Goal: Task Accomplishment & Management: Complete application form

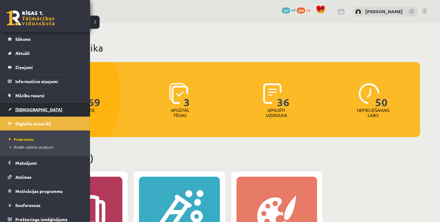
click at [26, 106] on link "[DEMOGRAPHIC_DATA]" at bounding box center [45, 110] width 75 height 14
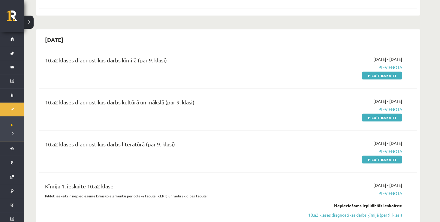
scroll to position [200, 0]
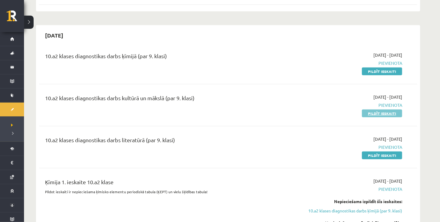
click at [393, 114] on link "Pildīt ieskaiti" at bounding box center [382, 113] width 40 height 8
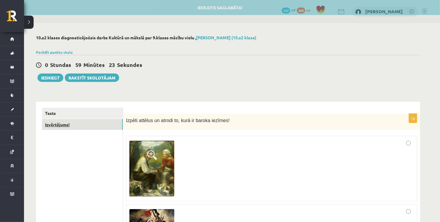
click at [78, 126] on link "Izvērtējums!" at bounding box center [82, 124] width 81 height 11
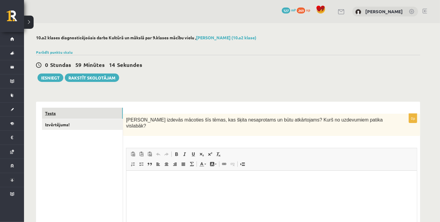
click at [76, 111] on link "Tests" at bounding box center [82, 113] width 81 height 11
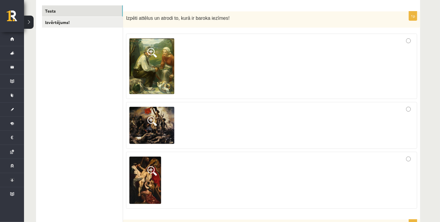
scroll to position [108, 0]
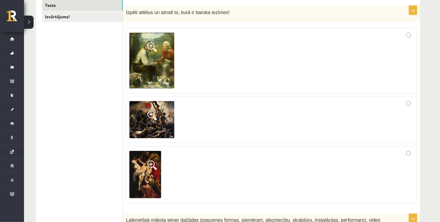
click at [411, 34] on div at bounding box center [271, 60] width 284 height 59
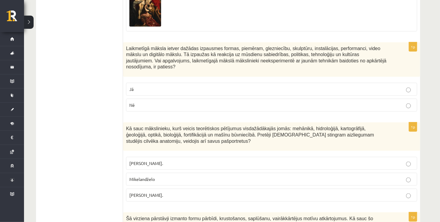
scroll to position [267, 0]
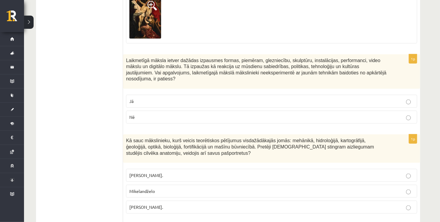
click at [384, 114] on p "Nē" at bounding box center [271, 117] width 284 height 6
click at [268, 193] on fieldset "Pīters Pauls Rubenss. Mikelandželo Leonardo da Vinči." at bounding box center [271, 190] width 291 height 49
click at [273, 203] on label "Leonardo da Vinči." at bounding box center [271, 207] width 291 height 13
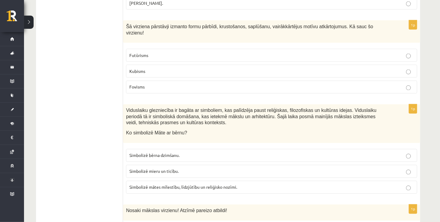
scroll to position [459, 0]
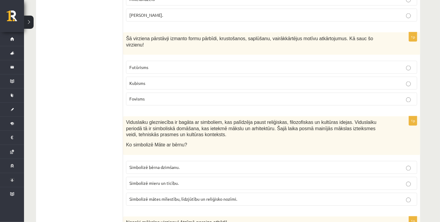
click at [192, 77] on label "Kubisms" at bounding box center [271, 83] width 291 height 13
click at [192, 196] on span "Simbolizē mātes mīlestību, līdzjūtību un reliģisko nozīmi." at bounding box center [183, 198] width 108 height 5
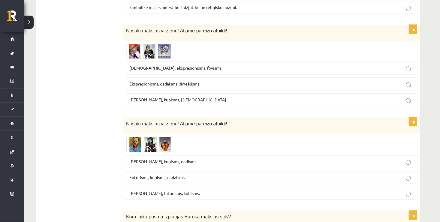
scroll to position [663, 0]
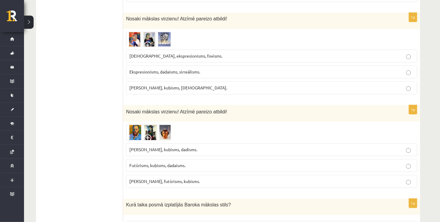
click at [196, 49] on label "Sirreālisms, ekspresionisms, fovisms." at bounding box center [271, 55] width 291 height 13
click at [174, 147] on span "Fovisms, kubisms, dadisms." at bounding box center [163, 149] width 68 height 5
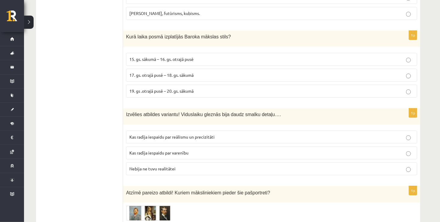
scroll to position [843, 0]
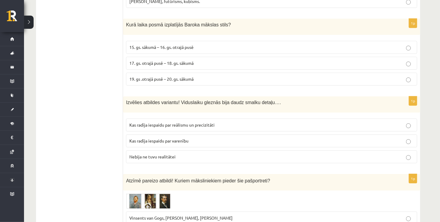
click at [169, 44] on span "15. gs. sākumā – 16. gs. otrajā pusē" at bounding box center [161, 46] width 64 height 5
click at [176, 154] on p "Nebija ne tuvu realitātei" at bounding box center [271, 157] width 284 height 6
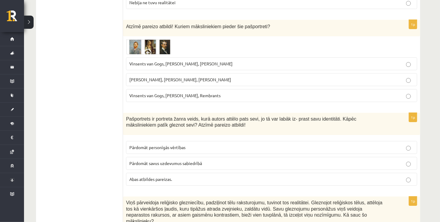
scroll to position [999, 0]
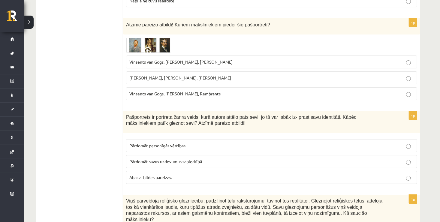
click at [237, 55] on label "Vinsents van Gogs, Albrehts Dīrers, Janis Rozentāls" at bounding box center [271, 61] width 291 height 13
click at [211, 174] on p "Abas atbildes pareizas." at bounding box center [271, 177] width 284 height 6
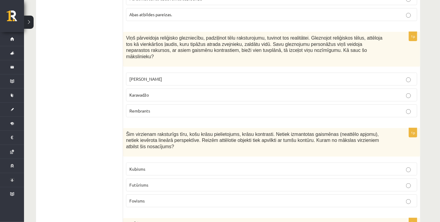
scroll to position [1174, 0]
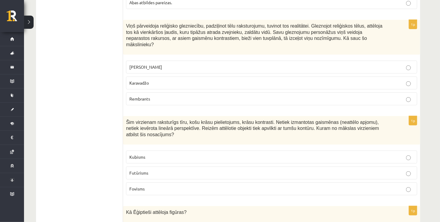
click at [243, 92] on label "Rembrants" at bounding box center [271, 98] width 291 height 13
click at [260, 186] on p "Fovisms" at bounding box center [271, 189] width 284 height 6
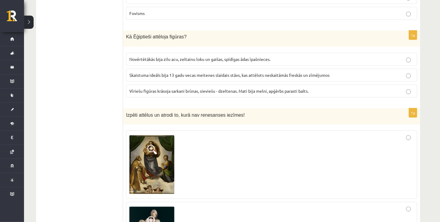
scroll to position [1337, 0]
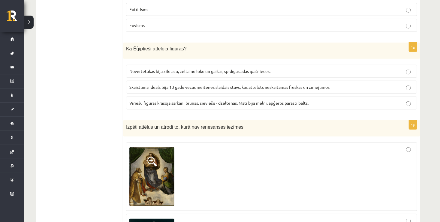
click at [261, 97] on label "Vīriešu figūras krāsoja sarkani brūnas, sieviešu - dzeltenas. Mati bija melni, …" at bounding box center [271, 103] width 291 height 13
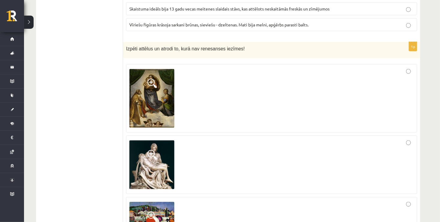
scroll to position [1421, 0]
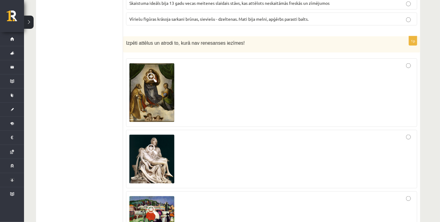
click at [411, 195] on div at bounding box center [271, 215] width 284 height 40
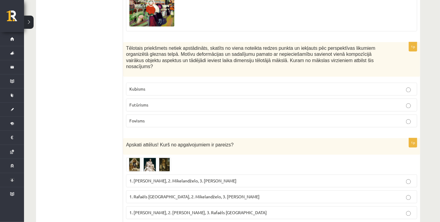
scroll to position [1633, 0]
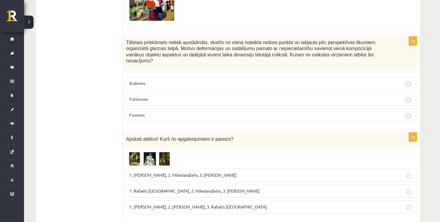
click at [156, 74] on fieldset "Kubisms Futūrisms Fovisms" at bounding box center [271, 98] width 291 height 49
click at [157, 77] on label "Kubisms" at bounding box center [271, 83] width 291 height 13
click at [178, 172] on span "1. Leonardo da Vinči, 2. Mikelandželo, 3. Albrehts Dīrers" at bounding box center [182, 174] width 107 height 5
click at [146, 162] on span at bounding box center [149, 167] width 10 height 10
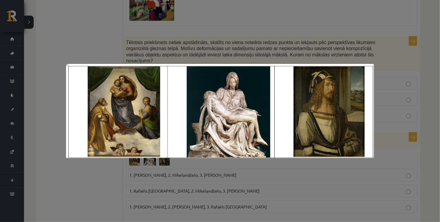
click at [77, 164] on div at bounding box center [220, 111] width 440 height 222
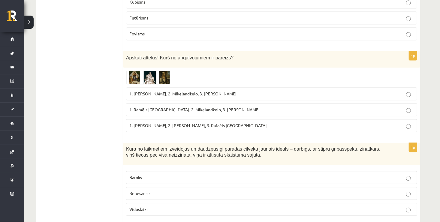
scroll to position [1717, 0]
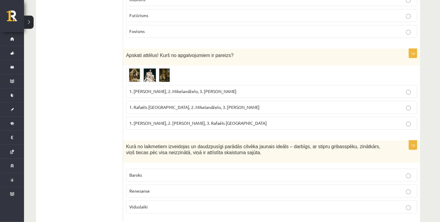
click at [148, 78] on span at bounding box center [149, 83] width 10 height 10
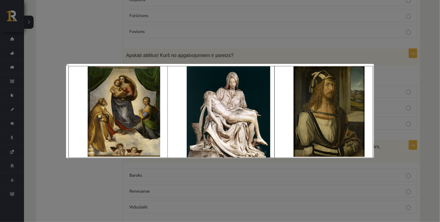
click at [244, 40] on div at bounding box center [220, 111] width 440 height 222
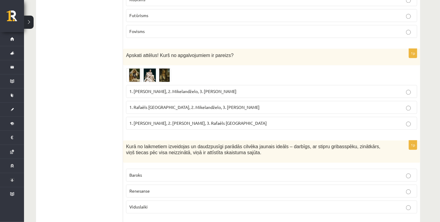
click at [192, 104] on span "1. Rafaēls Sancio da Urbīno, 2. Mikelandželo, 3. Albrehts Dīrers" at bounding box center [194, 106] width 130 height 5
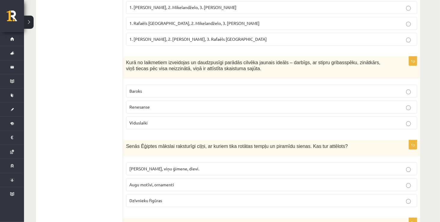
scroll to position [1813, 0]
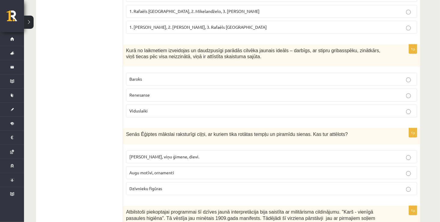
click at [256, 92] on p "Renesanse" at bounding box center [271, 95] width 284 height 6
click at [203, 154] on p "Faraoni, viņu ģimene, dievi." at bounding box center [271, 157] width 284 height 6
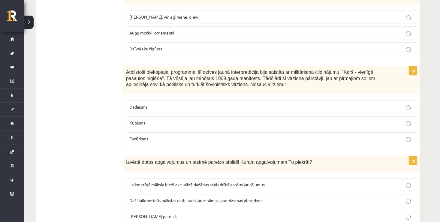
scroll to position [1965, 0]
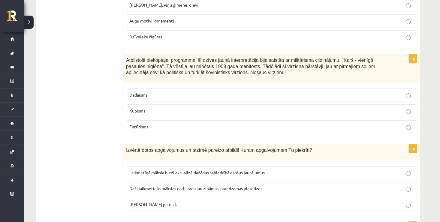
click at [267, 124] on p "Futūrisms" at bounding box center [271, 127] width 284 height 6
click at [244, 201] on p "Abi apgalvojumi pareizi." at bounding box center [271, 204] width 284 height 6
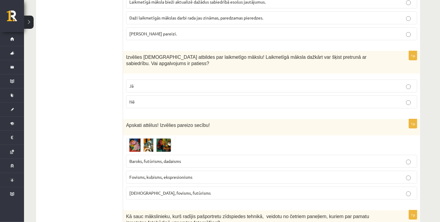
scroll to position [2141, 0]
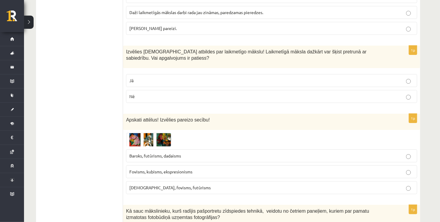
click at [213, 90] on label "Nē" at bounding box center [271, 96] width 291 height 13
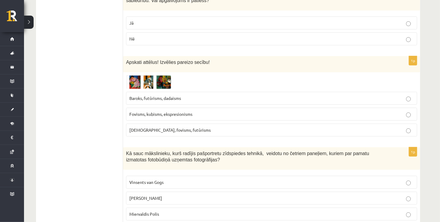
scroll to position [2201, 0]
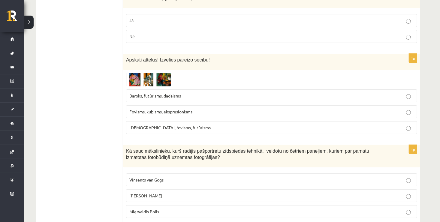
click at [146, 82] on span at bounding box center [149, 87] width 10 height 10
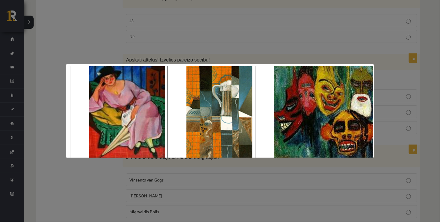
click at [193, 9] on div at bounding box center [220, 111] width 440 height 222
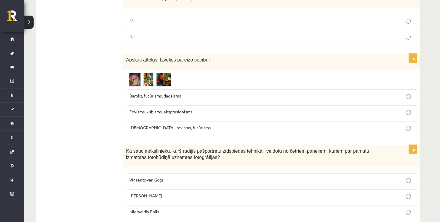
click at [173, 109] on span "Fovisms, kubisms, ekspresionisms" at bounding box center [160, 111] width 63 height 5
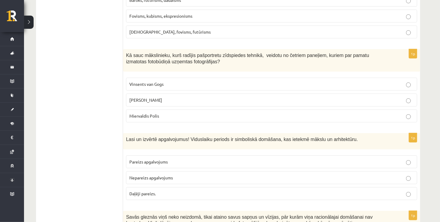
scroll to position [2297, 0]
click at [199, 97] on p "Endijs Vorhols" at bounding box center [271, 100] width 284 height 6
click at [175, 158] on p "Pareizs apgalvojums" at bounding box center [271, 161] width 284 height 6
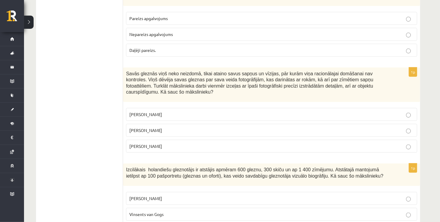
scroll to position [2449, 0]
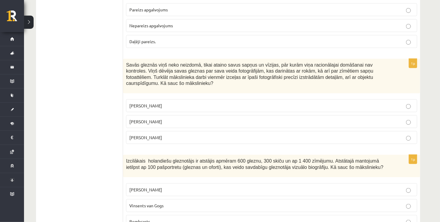
click at [247, 118] on p "Salvadors Dalī" at bounding box center [271, 121] width 284 height 6
click at [221, 199] on label "Vinsents van Gogs" at bounding box center [271, 205] width 291 height 13
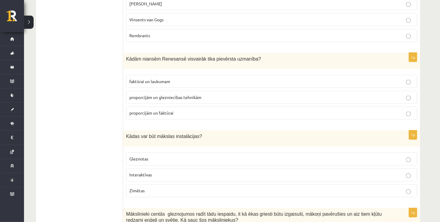
scroll to position [2637, 0]
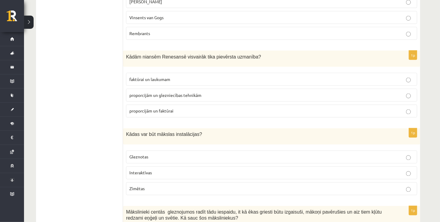
click at [211, 89] on label "proporcijām un glezniecības tehnikām" at bounding box center [271, 95] width 291 height 13
click at [167, 170] on p "Interaktīvas" at bounding box center [271, 173] width 284 height 6
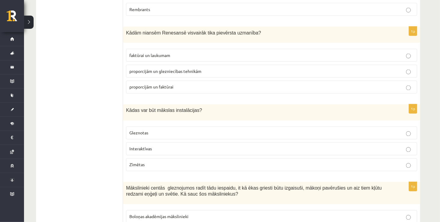
scroll to position [2668, 0]
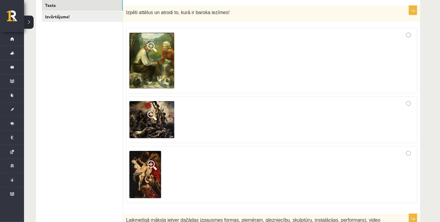
scroll to position [0, 0]
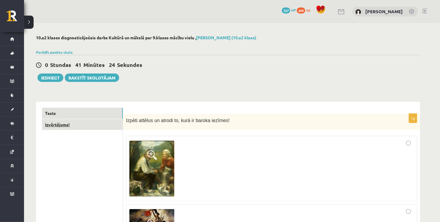
click at [98, 126] on link "Izvērtējums!" at bounding box center [82, 124] width 81 height 11
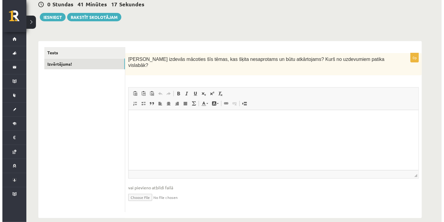
scroll to position [62, 0]
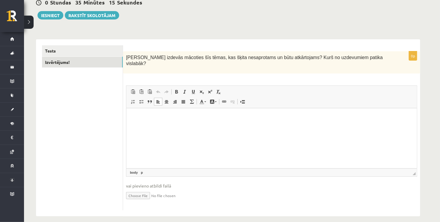
click at [286, 127] on html at bounding box center [271, 117] width 290 height 18
click at [238, 121] on html at bounding box center [271, 117] width 290 height 18
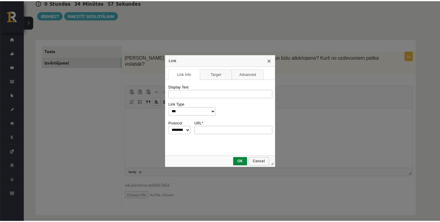
scroll to position [0, 0]
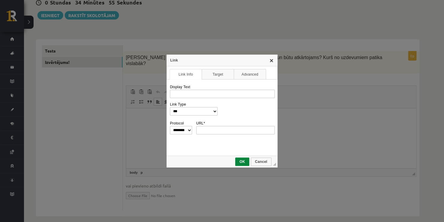
click at [270, 61] on link "X" at bounding box center [271, 60] width 5 height 5
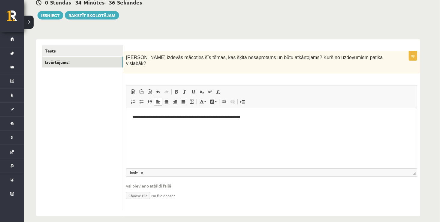
click at [263, 116] on p "**********" at bounding box center [271, 117] width 279 height 6
click at [261, 115] on p "**********" at bounding box center [271, 117] width 279 height 6
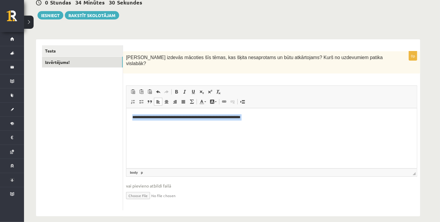
click at [261, 115] on p "**********" at bounding box center [271, 117] width 279 height 6
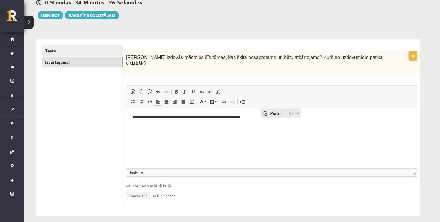
click at [262, 113] on span "Paste" at bounding box center [264, 113] width 7 height 9
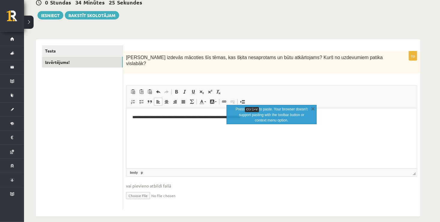
click at [262, 134] on html "**********" at bounding box center [271, 122] width 290 height 28
click at [308, 109] on p "Press Ctrl+V to paste. Your browser doesn‘t support pasting with the toolbar bu…" at bounding box center [272, 114] width 76 height 16
click at [312, 110] on link "X" at bounding box center [313, 109] width 6 height 6
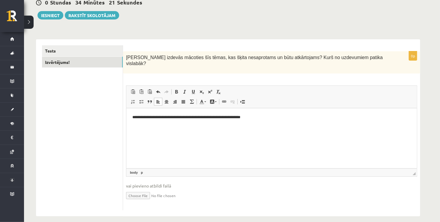
click at [263, 118] on p "**********" at bounding box center [271, 117] width 279 height 6
click at [262, 116] on p "**********" at bounding box center [271, 117] width 279 height 6
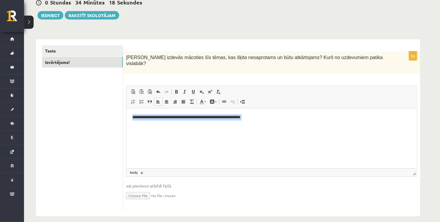
click at [262, 116] on p "**********" at bounding box center [271, 117] width 279 height 6
click at [264, 119] on p "**********" at bounding box center [271, 117] width 279 height 6
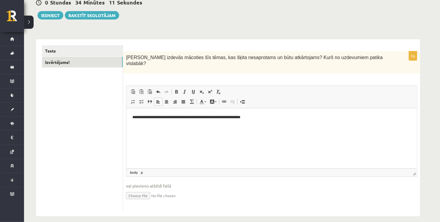
click at [261, 116] on p "**********" at bounding box center [271, 117] width 279 height 6
click at [139, 129] on p "Editor, wiswyg-editor-user-answer-47024789084820" at bounding box center [271, 127] width 278 height 6
click at [136, 127] on p "Editor, wiswyg-editor-user-answer-47024789084820" at bounding box center [271, 127] width 278 height 6
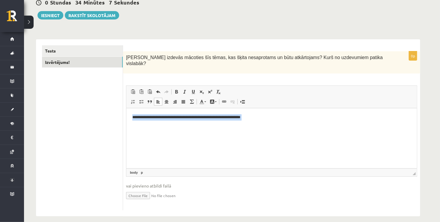
click at [136, 127] on p "Editor, wiswyg-editor-user-answer-47024789084820" at bounding box center [271, 127] width 278 height 6
click at [131, 123] on html "**********" at bounding box center [271, 122] width 290 height 28
click at [132, 127] on p "Editor, wiswyg-editor-user-answer-47024789084820" at bounding box center [271, 127] width 278 height 6
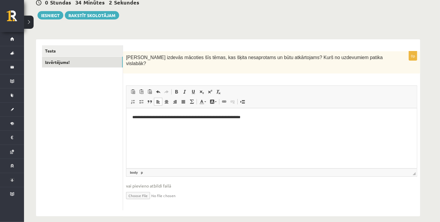
click at [144, 136] on html "**********" at bounding box center [271, 122] width 290 height 28
click at [133, 124] on p "Editor, wiswyg-editor-user-answer-47024789084820" at bounding box center [271, 127] width 278 height 6
click at [131, 127] on html "**********" at bounding box center [271, 122] width 290 height 28
drag, startPoint x: 131, startPoint y: 127, endPoint x: 129, endPoint y: 130, distance: 4.3
click at [129, 130] on html "**********" at bounding box center [271, 122] width 290 height 28
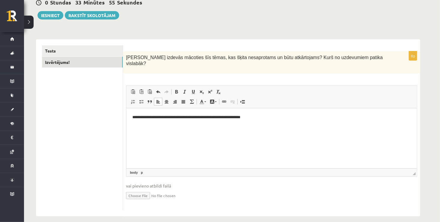
click at [129, 130] on html "**********" at bounding box center [271, 122] width 290 height 28
drag, startPoint x: 129, startPoint y: 130, endPoint x: 135, endPoint y: 133, distance: 7.0
click at [135, 133] on html "**********" at bounding box center [271, 122] width 290 height 28
drag, startPoint x: 135, startPoint y: 133, endPoint x: 139, endPoint y: 135, distance: 4.4
click at [139, 135] on html "**********" at bounding box center [271, 122] width 290 height 28
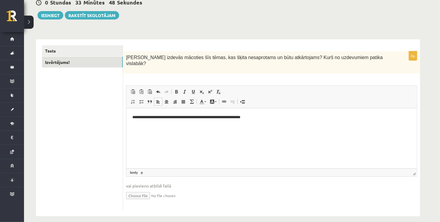
click at [141, 136] on html "**********" at bounding box center [271, 122] width 290 height 28
drag, startPoint x: 141, startPoint y: 142, endPoint x: 266, endPoint y: 122, distance: 126.6
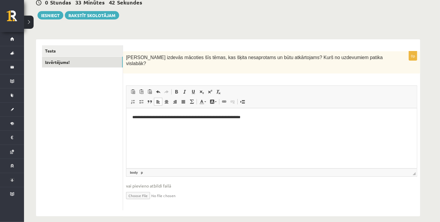
click at [266, 122] on body "**********" at bounding box center [271, 122] width 278 height 16
click at [265, 120] on p "**********" at bounding box center [271, 117] width 279 height 6
click at [261, 115] on p "**********" at bounding box center [271, 117] width 279 height 6
click at [260, 113] on html "**********" at bounding box center [271, 122] width 290 height 28
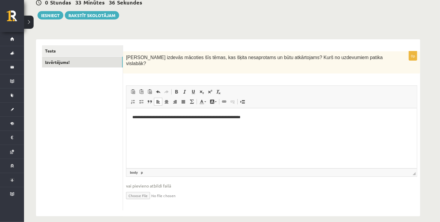
click at [268, 120] on p "**********" at bounding box center [271, 117] width 279 height 6
click at [267, 118] on p "**********" at bounding box center [271, 117] width 279 height 6
drag, startPoint x: 264, startPoint y: 115, endPoint x: 261, endPoint y: 115, distance: 3.4
click at [261, 115] on p "**********" at bounding box center [271, 117] width 279 height 6
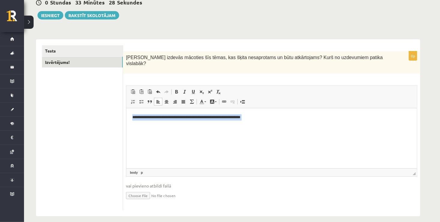
click at [262, 116] on p "**********" at bounding box center [271, 117] width 279 height 6
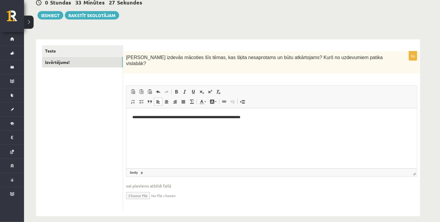
click at [262, 115] on p "**********" at bounding box center [271, 117] width 279 height 6
click at [209, 133] on html "**********" at bounding box center [271, 122] width 290 height 28
drag, startPoint x: 209, startPoint y: 133, endPoint x: 182, endPoint y: 126, distance: 28.0
click at [182, 126] on p "Editor, wiswyg-editor-user-answer-47024789084820" at bounding box center [271, 127] width 278 height 6
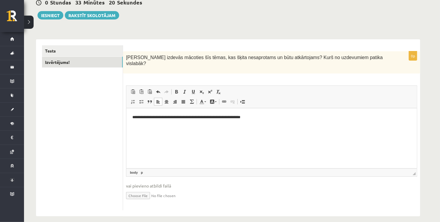
click at [166, 126] on p "Editor, wiswyg-editor-user-answer-47024789084820" at bounding box center [271, 127] width 278 height 6
click at [160, 124] on p "Editor, wiswyg-editor-user-answer-47024789084820" at bounding box center [271, 127] width 278 height 6
click at [141, 123] on body "**********" at bounding box center [271, 122] width 278 height 16
click at [126, 134] on html "**********" at bounding box center [271, 122] width 290 height 28
drag, startPoint x: 126, startPoint y: 134, endPoint x: 145, endPoint y: 134, distance: 19.2
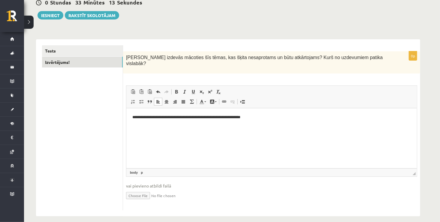
click at [145, 134] on html "**********" at bounding box center [271, 122] width 290 height 28
drag, startPoint x: 145, startPoint y: 134, endPoint x: 133, endPoint y: 125, distance: 14.8
click at [133, 125] on p "Editor, wiswyg-editor-user-answer-47024789084820" at bounding box center [271, 127] width 278 height 6
click at [136, 132] on html "**********" at bounding box center [271, 122] width 290 height 28
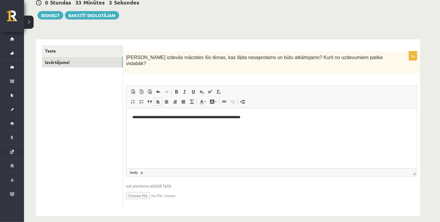
drag, startPoint x: 136, startPoint y: 132, endPoint x: 130, endPoint y: 126, distance: 7.4
click at [130, 126] on html "**********" at bounding box center [271, 122] width 290 height 28
drag, startPoint x: 130, startPoint y: 126, endPoint x: 256, endPoint y: 134, distance: 125.6
click at [256, 134] on html "**********" at bounding box center [271, 122] width 290 height 28
drag, startPoint x: 256, startPoint y: 134, endPoint x: 217, endPoint y: 133, distance: 39.0
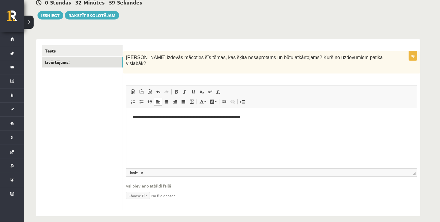
click at [217, 133] on html "**********" at bounding box center [271, 122] width 290 height 28
drag, startPoint x: 217, startPoint y: 133, endPoint x: 190, endPoint y: 130, distance: 27.1
click at [190, 130] on p "Editor, wiswyg-editor-user-answer-47024789084820" at bounding box center [271, 127] width 278 height 6
click at [170, 129] on p "Editor, wiswyg-editor-user-answer-47024789084820" at bounding box center [271, 127] width 278 height 6
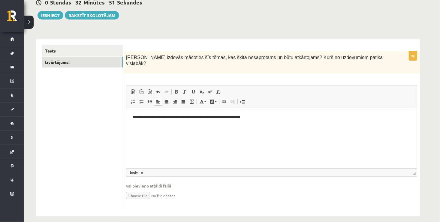
click at [132, 134] on html "**********" at bounding box center [271, 122] width 290 height 28
drag, startPoint x: 132, startPoint y: 134, endPoint x: 137, endPoint y: 137, distance: 6.3
click at [137, 136] on html "**********" at bounding box center [271, 122] width 290 height 28
click at [259, 118] on p "**********" at bounding box center [271, 117] width 279 height 6
click at [257, 129] on p "Editor, wiswyg-editor-user-answer-47024789084820" at bounding box center [271, 127] width 278 height 6
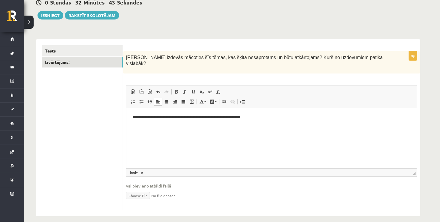
click at [216, 131] on html "**********" at bounding box center [271, 122] width 290 height 28
drag, startPoint x: 216, startPoint y: 131, endPoint x: 148, endPoint y: 154, distance: 71.4
click at [148, 136] on html "**********" at bounding box center [271, 122] width 290 height 28
click at [132, 118] on p "**********" at bounding box center [271, 117] width 279 height 6
click at [126, 112] on html "**********" at bounding box center [271, 122] width 290 height 28
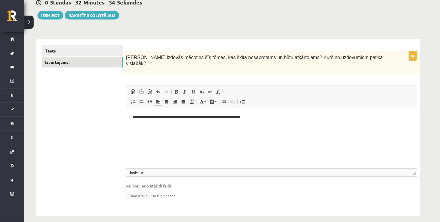
drag, startPoint x: 126, startPoint y: 112, endPoint x: 216, endPoint y: 122, distance: 90.1
click at [216, 122] on html "**********" at bounding box center [271, 122] width 290 height 28
drag, startPoint x: 213, startPoint y: 146, endPoint x: 206, endPoint y: 142, distance: 7.9
click at [206, 136] on html "**********" at bounding box center [271, 122] width 290 height 28
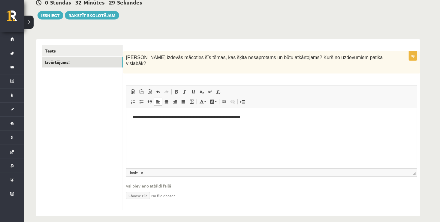
drag, startPoint x: 206, startPoint y: 142, endPoint x: 179, endPoint y: 135, distance: 27.4
click at [179, 135] on html "**********" at bounding box center [271, 122] width 290 height 28
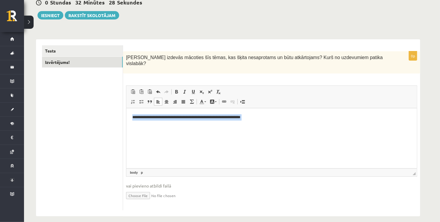
click at [179, 135] on html "**********" at bounding box center [271, 122] width 290 height 28
drag, startPoint x: 179, startPoint y: 135, endPoint x: 175, endPoint y: 131, distance: 6.2
click at [175, 131] on html "**********" at bounding box center [271, 122] width 290 height 28
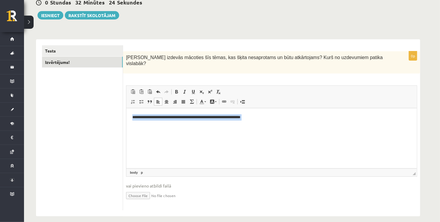
click at [173, 122] on body "**********" at bounding box center [271, 122] width 278 height 16
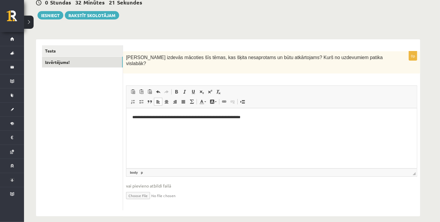
click at [154, 127] on p "Editor, wiswyg-editor-user-answer-47024789084820" at bounding box center [271, 127] width 278 height 6
click at [149, 126] on p "Editor, wiswyg-editor-user-answer-47024789084820" at bounding box center [271, 127] width 278 height 6
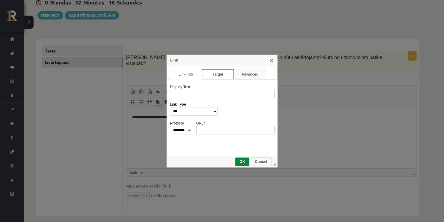
click at [228, 74] on link "Target" at bounding box center [218, 74] width 32 height 10
click at [241, 71] on link "Advanced" at bounding box center [250, 74] width 32 height 10
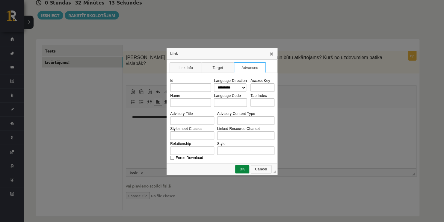
click at [273, 57] on div "Link" at bounding box center [222, 54] width 111 height 12
click at [271, 55] on link "X" at bounding box center [271, 53] width 5 height 5
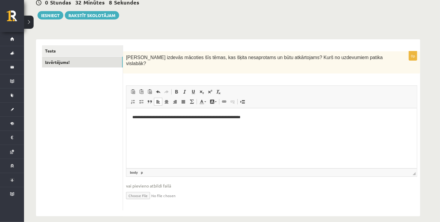
drag, startPoint x: 172, startPoint y: 133, endPoint x: 145, endPoint y: 124, distance: 28.2
click at [145, 124] on body "**********" at bounding box center [271, 122] width 278 height 16
click at [131, 127] on html "**********" at bounding box center [271, 122] width 290 height 28
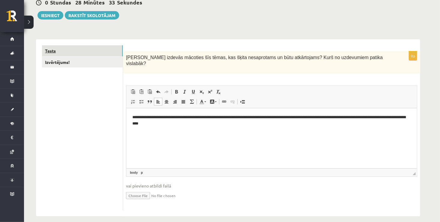
click at [88, 49] on link "Tests" at bounding box center [82, 50] width 81 height 11
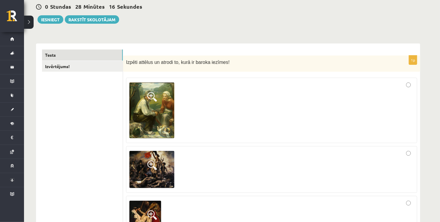
scroll to position [22, 0]
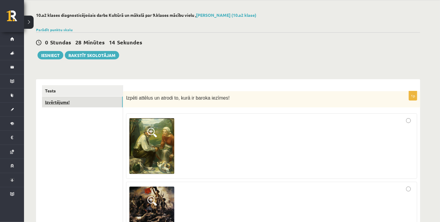
click at [69, 101] on link "Izvērtējums!" at bounding box center [82, 102] width 81 height 11
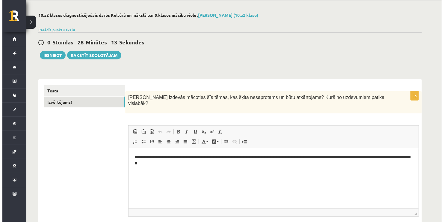
scroll to position [0, 0]
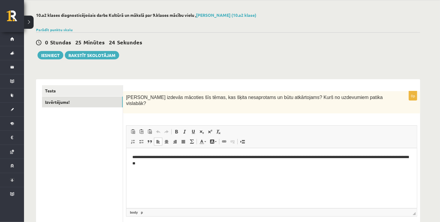
click at [207, 170] on html "**********" at bounding box center [271, 160] width 290 height 25
click at [181, 168] on html "**********" at bounding box center [271, 160] width 290 height 25
drag, startPoint x: 181, startPoint y: 168, endPoint x: 179, endPoint y: 173, distance: 6.1
click at [179, 173] on html "**********" at bounding box center [271, 160] width 290 height 25
click at [178, 166] on p "**********" at bounding box center [271, 160] width 279 height 13
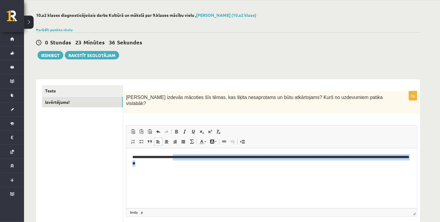
drag, startPoint x: 181, startPoint y: 164, endPoint x: 181, endPoint y: 157, distance: 6.9
click at [181, 157] on p "**********" at bounding box center [271, 160] width 279 height 13
click at [181, 159] on p "**********" at bounding box center [271, 160] width 279 height 13
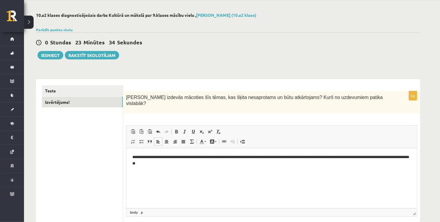
click at [181, 163] on p "**********" at bounding box center [271, 160] width 279 height 13
click at [180, 163] on p "**********" at bounding box center [271, 160] width 279 height 13
click at [177, 161] on p "**********" at bounding box center [271, 160] width 279 height 13
click at [172, 169] on html "**********" at bounding box center [271, 160] width 290 height 25
click at [177, 166] on html "**********" at bounding box center [271, 160] width 290 height 25
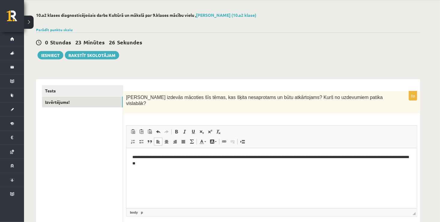
drag, startPoint x: 177, startPoint y: 166, endPoint x: 170, endPoint y: 164, distance: 6.9
click at [170, 164] on p "**********" at bounding box center [271, 160] width 279 height 13
click at [160, 166] on p "**********" at bounding box center [271, 160] width 279 height 13
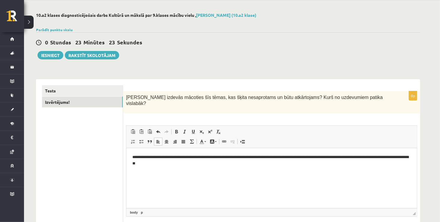
click at [154, 173] on html "**********" at bounding box center [271, 160] width 290 height 25
click at [186, 170] on html "**********" at bounding box center [271, 160] width 290 height 25
drag, startPoint x: 186, startPoint y: 170, endPoint x: 179, endPoint y: 158, distance: 14.4
click at [179, 158] on p "**********" at bounding box center [271, 160] width 279 height 13
click at [181, 163] on p "**********" at bounding box center [271, 160] width 279 height 13
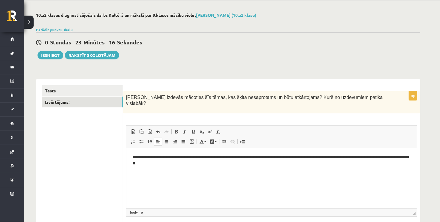
drag, startPoint x: 307, startPoint y: 305, endPoint x: 181, endPoint y: 163, distance: 190.1
click at [181, 163] on p "**********" at bounding box center [271, 160] width 279 height 13
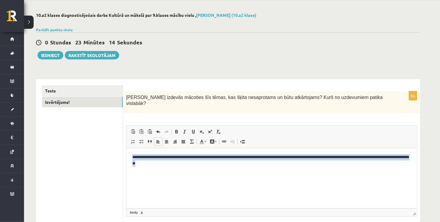
click at [181, 163] on p "**********" at bounding box center [271, 160] width 279 height 13
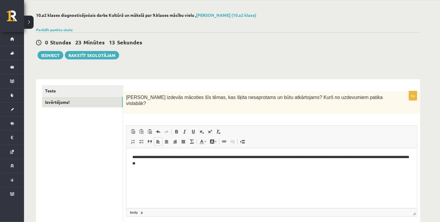
click at [181, 163] on p "**********" at bounding box center [271, 160] width 279 height 13
click at [177, 161] on p "**********" at bounding box center [271, 160] width 279 height 13
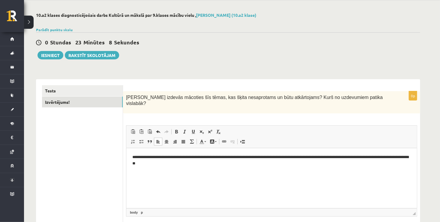
click at [178, 161] on p "**********" at bounding box center [271, 160] width 279 height 13
click at [173, 168] on html "**********" at bounding box center [271, 160] width 290 height 25
click at [180, 166] on p "**********" at bounding box center [271, 160] width 279 height 13
click at [179, 162] on p "**********" at bounding box center [271, 160] width 279 height 13
click at [161, 169] on html "**********" at bounding box center [271, 160] width 290 height 25
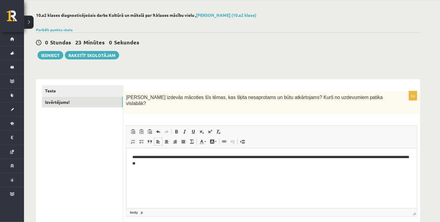
click at [187, 165] on p "**********" at bounding box center [271, 160] width 279 height 13
click at [186, 164] on p "**********" at bounding box center [271, 160] width 279 height 13
click at [144, 173] on p "Editor, wiswyg-editor-user-answer-47024967772080" at bounding box center [271, 174] width 278 height 6
click at [135, 171] on p "Editor, wiswyg-editor-user-answer-47024967772080" at bounding box center [271, 174] width 278 height 6
click at [134, 183] on html "**********" at bounding box center [271, 165] width 290 height 34
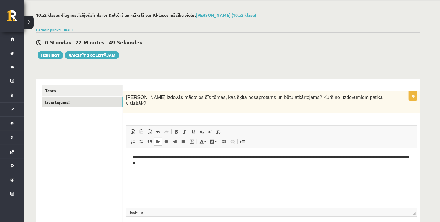
drag, startPoint x: 134, startPoint y: 186, endPoint x: 141, endPoint y: 186, distance: 6.6
click at [141, 183] on html "**********" at bounding box center [271, 165] width 290 height 34
drag, startPoint x: 141, startPoint y: 186, endPoint x: 151, endPoint y: 196, distance: 14.2
click at [151, 183] on html "**********" at bounding box center [271, 165] width 290 height 34
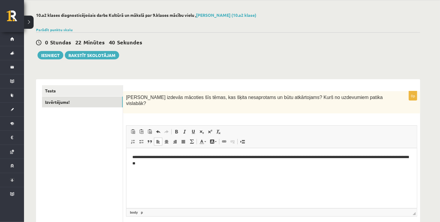
drag, startPoint x: 152, startPoint y: 196, endPoint x: 144, endPoint y: 184, distance: 14.1
click at [144, 183] on html "**********" at bounding box center [271, 165] width 290 height 34
drag, startPoint x: 144, startPoint y: 184, endPoint x: 131, endPoint y: 172, distance: 17.9
click at [131, 172] on html "**********" at bounding box center [271, 165] width 290 height 34
drag, startPoint x: 131, startPoint y: 172, endPoint x: 175, endPoint y: 180, distance: 45.4
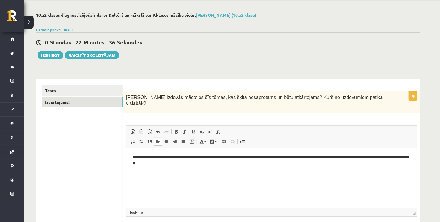
click at [175, 180] on html "**********" at bounding box center [271, 165] width 290 height 34
drag, startPoint x: 175, startPoint y: 180, endPoint x: 160, endPoint y: 167, distance: 20.4
click at [160, 167] on body "**********" at bounding box center [271, 165] width 278 height 22
click at [171, 171] on p "Editor, wiswyg-editor-user-answer-47024967772080" at bounding box center [271, 174] width 278 height 6
click at [166, 169] on body "**********" at bounding box center [271, 165] width 278 height 22
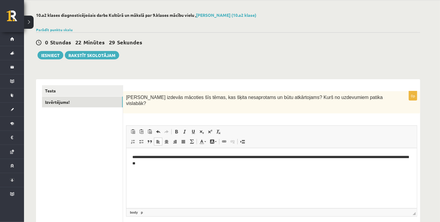
click at [150, 172] on p "Editor, wiswyg-editor-user-answer-47024967772080" at bounding box center [271, 174] width 278 height 6
click at [144, 170] on body "**********" at bounding box center [271, 165] width 278 height 22
click at [136, 168] on body "**********" at bounding box center [271, 165] width 278 height 22
click at [186, 172] on p "Editor, wiswyg-editor-user-answer-47024967772080" at bounding box center [271, 174] width 278 height 6
click at [181, 171] on p "Editor, wiswyg-editor-user-answer-47024967772080" at bounding box center [271, 174] width 278 height 6
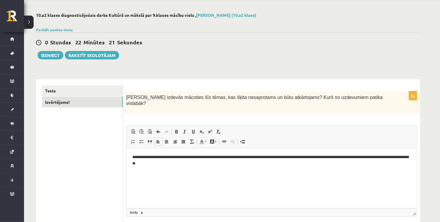
click at [167, 172] on p "Editor, wiswyg-editor-user-answer-47024967772080" at bounding box center [271, 174] width 278 height 6
click at [159, 175] on p "Editor, wiswyg-editor-user-answer-47024967772080" at bounding box center [271, 174] width 278 height 6
drag, startPoint x: 192, startPoint y: 196, endPoint x: 152, endPoint y: 169, distance: 47.3
click at [159, 169] on html "Paste Ctrl+V Keyboard shortcut Ctrl+V Paste Ctrl+V Keyboard shortcut Ctrl+V" at bounding box center [178, 173] width 39 height 9
click at [152, 175] on p "Editor, wiswyg-editor-user-answer-47024967772080" at bounding box center [271, 174] width 278 height 6
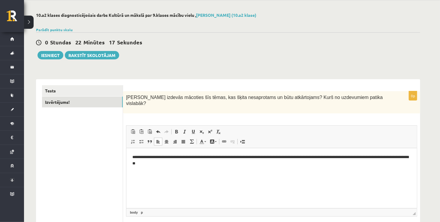
drag, startPoint x: 119, startPoint y: 148, endPoint x: 152, endPoint y: 175, distance: 42.6
click at [152, 174] on p "Editor, wiswyg-editor-user-answer-47024967772080" at bounding box center [271, 174] width 278 height 6
click at [142, 175] on p "Editor, wiswyg-editor-user-answer-47024967772080" at bounding box center [271, 174] width 278 height 6
click at [134, 173] on p "Editor, wiswyg-editor-user-answer-47024967772080" at bounding box center [271, 174] width 278 height 6
click at [208, 174] on p "Editor, wiswyg-editor-user-answer-47024967772080" at bounding box center [271, 174] width 278 height 6
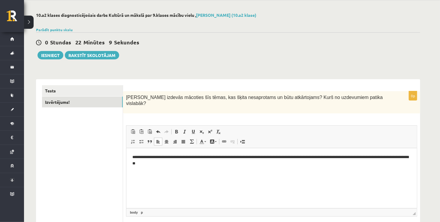
click at [208, 174] on p "Editor, wiswyg-editor-user-answer-47024967772080" at bounding box center [271, 174] width 278 height 6
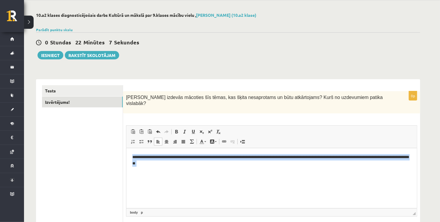
click at [208, 174] on p "Editor, wiswyg-editor-user-answer-47024967772080" at bounding box center [271, 174] width 278 height 6
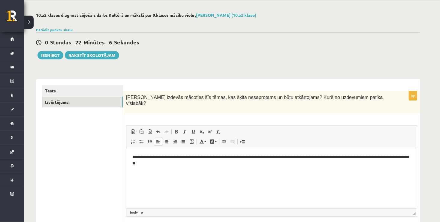
click at [208, 174] on p "Editor, wiswyg-editor-user-answer-47024967772080" at bounding box center [271, 174] width 278 height 6
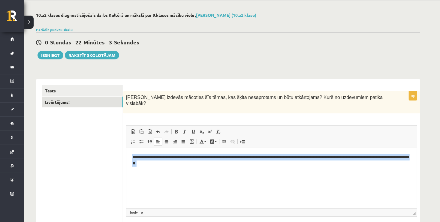
click at [208, 174] on p "Editor, wiswyg-editor-user-answer-47024967772080" at bounding box center [271, 174] width 278 height 6
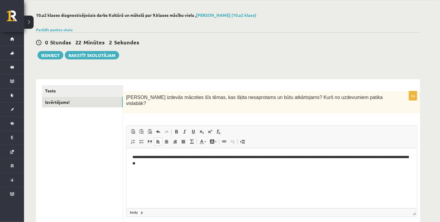
click at [208, 174] on p "Editor, wiswyg-editor-user-answer-47024967772080" at bounding box center [271, 174] width 278 height 6
click at [135, 178] on html "**********" at bounding box center [271, 165] width 290 height 34
click at [139, 174] on p "Editor, wiswyg-editor-user-answer-47024967772080" at bounding box center [271, 174] width 278 height 6
click at [137, 173] on p "Editor, wiswyg-editor-user-answer-47024967772080" at bounding box center [271, 174] width 278 height 6
drag, startPoint x: 130, startPoint y: 173, endPoint x: 166, endPoint y: 178, distance: 36.3
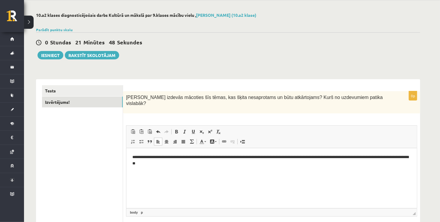
click at [166, 178] on html "**********" at bounding box center [271, 165] width 290 height 34
drag, startPoint x: 166, startPoint y: 178, endPoint x: 150, endPoint y: 172, distance: 17.1
click at [150, 172] on p "Editor, wiswyg-editor-user-answer-47024967772080" at bounding box center [271, 174] width 278 height 6
click at [136, 173] on p "Editor, wiswyg-editor-user-answer-47024967772080" at bounding box center [271, 174] width 278 height 6
click at [176, 162] on p "**********" at bounding box center [271, 160] width 279 height 13
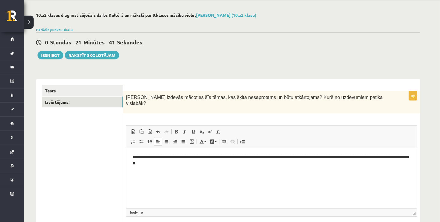
click at [173, 166] on body "**********" at bounding box center [271, 165] width 278 height 22
click at [188, 163] on p "**********" at bounding box center [271, 160] width 279 height 13
click at [179, 162] on p "**********" at bounding box center [271, 160] width 279 height 13
click at [181, 165] on p "**********" at bounding box center [271, 160] width 279 height 13
click at [168, 176] on p "Editor, wiswyg-editor-user-answer-47024967772080" at bounding box center [271, 174] width 278 height 6
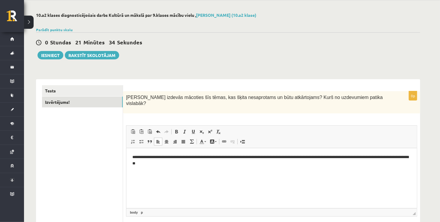
drag, startPoint x: 164, startPoint y: 174, endPoint x: 162, endPoint y: 167, distance: 6.5
click at [162, 167] on body "**********" at bounding box center [271, 165] width 278 height 22
click at [161, 175] on p "Editor, wiswyg-editor-user-answer-47024967772080" at bounding box center [271, 174] width 278 height 6
click at [150, 175] on p "Editor, wiswyg-editor-user-answer-47024967772080" at bounding box center [271, 174] width 278 height 6
click at [139, 179] on html "**********" at bounding box center [271, 165] width 290 height 34
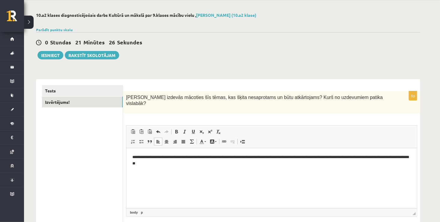
drag, startPoint x: 141, startPoint y: 181, endPoint x: 132, endPoint y: 181, distance: 9.3
click at [132, 181] on html "**********" at bounding box center [271, 165] width 290 height 34
drag, startPoint x: 132, startPoint y: 181, endPoint x: 178, endPoint y: 184, distance: 46.5
click at [178, 183] on html "**********" at bounding box center [271, 165] width 290 height 34
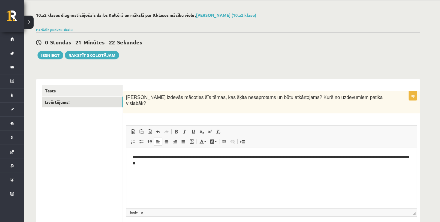
click at [179, 183] on html "**********" at bounding box center [271, 165] width 290 height 34
drag, startPoint x: 179, startPoint y: 187, endPoint x: 152, endPoint y: 177, distance: 28.8
click at [152, 177] on html "**********" at bounding box center [271, 165] width 290 height 34
drag, startPoint x: 152, startPoint y: 177, endPoint x: 145, endPoint y: 174, distance: 7.5
click at [145, 174] on p "Editor, wiswyg-editor-user-answer-47024967772080" at bounding box center [271, 174] width 278 height 6
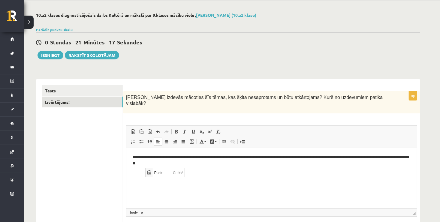
click at [133, 172] on p "Editor, wiswyg-editor-user-answer-47024967772080" at bounding box center [271, 174] width 278 height 6
click at [144, 175] on p "Editor, wiswyg-editor-user-answer-47024967772080" at bounding box center [271, 174] width 278 height 6
click at [199, 166] on p "**********" at bounding box center [271, 160] width 279 height 13
click at [186, 170] on body "**********" at bounding box center [271, 165] width 278 height 22
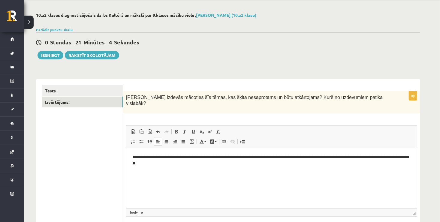
drag, startPoint x: 157, startPoint y: 178, endPoint x: 139, endPoint y: 171, distance: 19.7
click at [139, 171] on p "Editor, wiswyg-editor-user-answer-47024967772080" at bounding box center [271, 174] width 278 height 6
click at [134, 178] on html "**********" at bounding box center [271, 165] width 290 height 34
drag, startPoint x: 134, startPoint y: 178, endPoint x: 138, endPoint y: 184, distance: 7.7
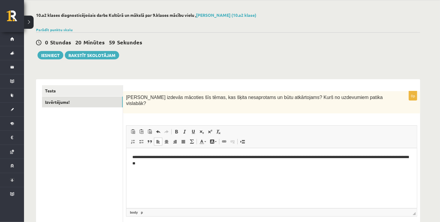
click at [138, 183] on html "**********" at bounding box center [271, 165] width 290 height 34
drag, startPoint x: 138, startPoint y: 184, endPoint x: 133, endPoint y: 188, distance: 6.2
click at [133, 183] on html "**********" at bounding box center [271, 165] width 290 height 34
drag, startPoint x: 133, startPoint y: 188, endPoint x: 252, endPoint y: 176, distance: 119.7
click at [252, 176] on p "Editor, wiswyg-editor-user-answer-47024967772080" at bounding box center [271, 174] width 278 height 6
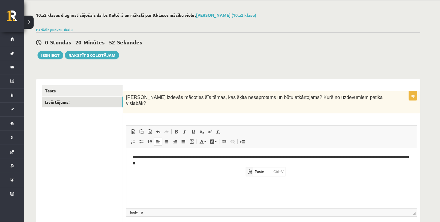
click at [238, 171] on p "Editor, wiswyg-editor-user-answer-47024967772080" at bounding box center [271, 174] width 278 height 6
click at [231, 169] on body "**********" at bounding box center [271, 165] width 278 height 22
click at [217, 175] on p "Editor, wiswyg-editor-user-answer-47024967772080" at bounding box center [271, 174] width 278 height 6
click at [211, 175] on p "Editor, wiswyg-editor-user-answer-47024967772080" at bounding box center [271, 174] width 278 height 6
click at [190, 175] on p "Editor, wiswyg-editor-user-answer-47024967772080" at bounding box center [271, 174] width 278 height 6
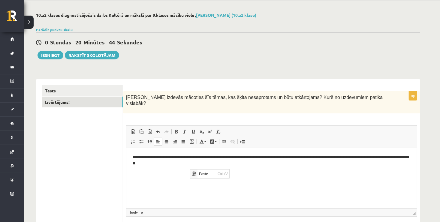
click at [144, 176] on p "Editor, wiswyg-editor-user-answer-47024967772080" at bounding box center [271, 174] width 278 height 6
click at [206, 165] on p "**********" at bounding box center [271, 160] width 279 height 13
click at [201, 165] on p "**********" at bounding box center [271, 160] width 279 height 13
click at [197, 165] on p "**********" at bounding box center [271, 160] width 279 height 13
drag, startPoint x: 196, startPoint y: 165, endPoint x: 205, endPoint y: 166, distance: 8.8
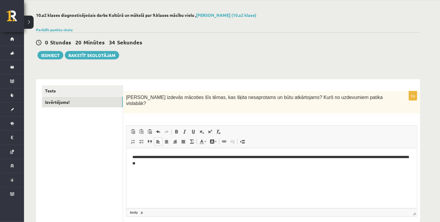
click at [205, 166] on p "**********" at bounding box center [271, 160] width 279 height 13
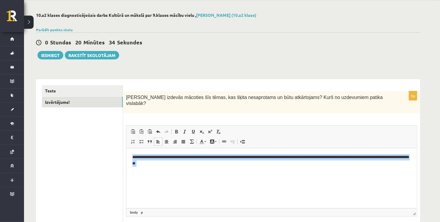
click at [205, 166] on p "**********" at bounding box center [271, 160] width 279 height 13
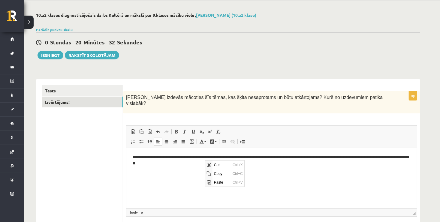
click at [195, 168] on body "**********" at bounding box center [271, 165] width 278 height 22
click at [201, 163] on span "Paste" at bounding box center [198, 166] width 7 height 9
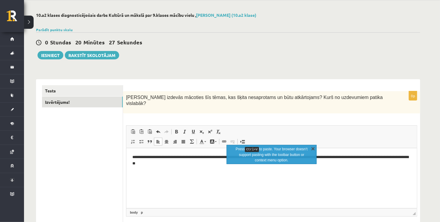
drag, startPoint x: 311, startPoint y: 147, endPoint x: 44, endPoint y: 41, distance: 287.7
click at [311, 147] on link "X" at bounding box center [313, 148] width 6 height 6
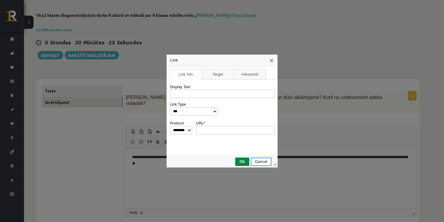
click at [261, 161] on span "Cancel" at bounding box center [261, 162] width 19 height 4
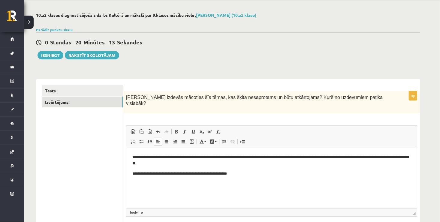
click at [130, 173] on html "**********" at bounding box center [271, 165] width 290 height 34
click at [300, 169] on html "**********" at bounding box center [271, 160] width 290 height 25
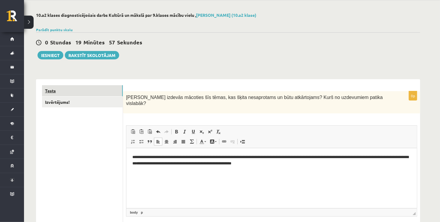
click at [79, 90] on link "Tests" at bounding box center [82, 90] width 81 height 11
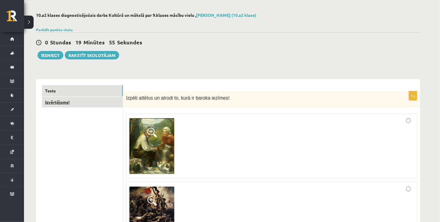
click at [82, 103] on link "Izvērtējums!" at bounding box center [82, 102] width 81 height 11
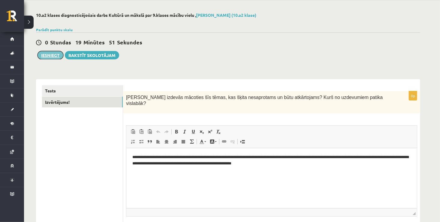
click at [50, 58] on button "Iesniegt" at bounding box center [50, 55] width 26 height 8
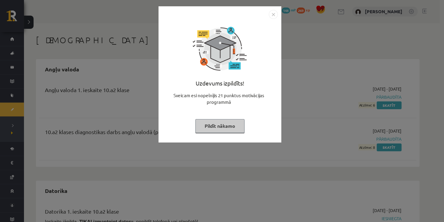
click at [271, 12] on img "Close" at bounding box center [273, 14] width 9 height 9
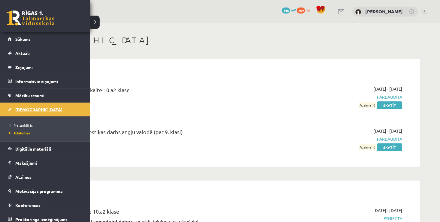
click at [33, 110] on span "[DEMOGRAPHIC_DATA]" at bounding box center [38, 109] width 47 height 5
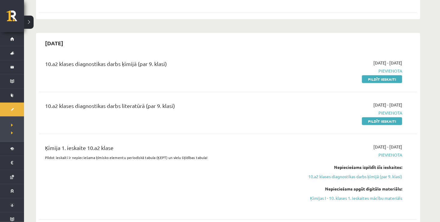
scroll to position [220, 0]
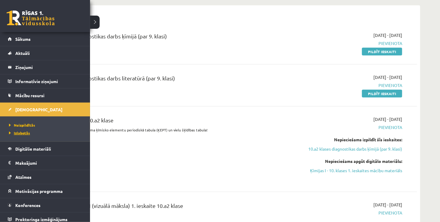
click at [18, 131] on span "Izlabotās" at bounding box center [18, 132] width 22 height 5
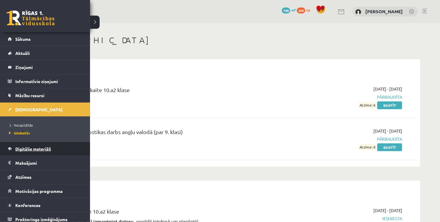
click at [36, 149] on span "Digitālie materiāli" at bounding box center [33, 148] width 36 height 5
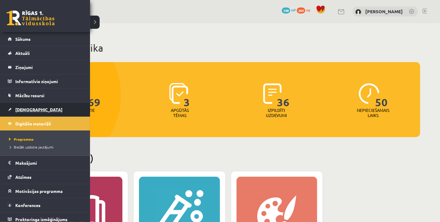
click at [16, 109] on span "[DEMOGRAPHIC_DATA]" at bounding box center [38, 109] width 47 height 5
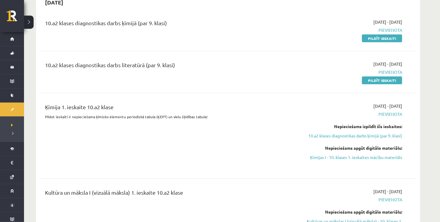
scroll to position [232, 0]
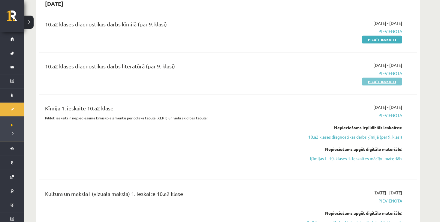
click at [373, 79] on link "Pildīt ieskaiti" at bounding box center [382, 82] width 40 height 8
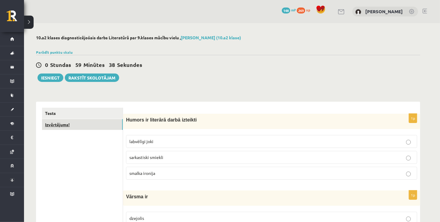
click at [118, 121] on link "Izvērtējums!" at bounding box center [82, 124] width 81 height 11
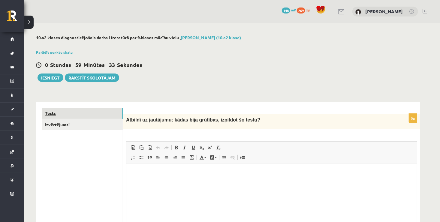
click at [104, 114] on link "Tests" at bounding box center [82, 113] width 81 height 11
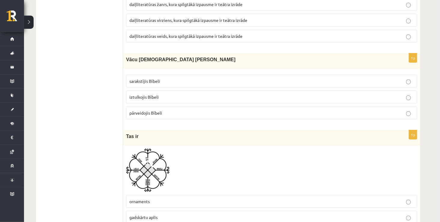
scroll to position [2358, 0]
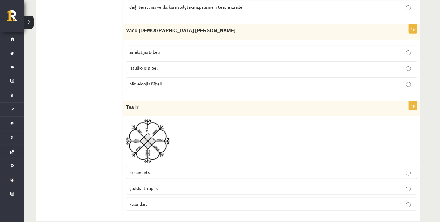
drag, startPoint x: 439, startPoint y: 12, endPoint x: 442, endPoint y: 12, distance: 3.3
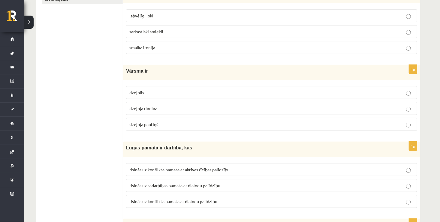
scroll to position [114, 0]
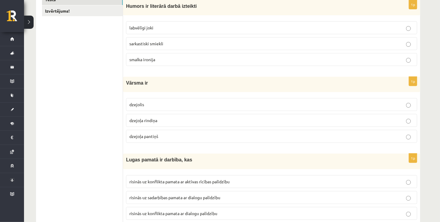
click at [156, 119] on span "dzejoļa rindiņa" at bounding box center [143, 120] width 28 height 5
click at [198, 21] on label "labvēlīgi joki" at bounding box center [271, 27] width 291 height 13
click at [202, 180] on span "risinās uz konflikta pamata ar aktīvas rīcības palīdzību" at bounding box center [179, 181] width 100 height 5
click at [205, 211] on span "risinās uz konflikta pamata ar dialogu palīdzību" at bounding box center [173, 213] width 88 height 5
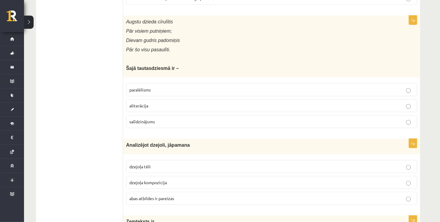
scroll to position [330, 0]
click at [209, 86] on p "paralēlisms" at bounding box center [271, 89] width 284 height 6
click at [191, 194] on p "abas atbildes ir pareizas" at bounding box center [271, 197] width 284 height 6
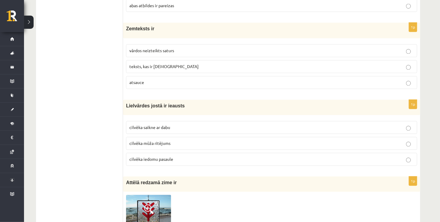
scroll to position [533, 0]
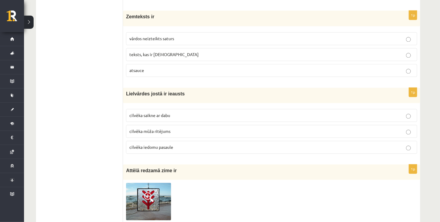
click at [183, 37] on p "vārdos neizteikts saturs" at bounding box center [271, 39] width 284 height 6
click at [172, 129] on p "cilvēka mūža ritējums" at bounding box center [271, 131] width 284 height 6
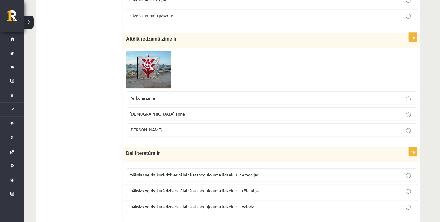
scroll to position [677, 0]
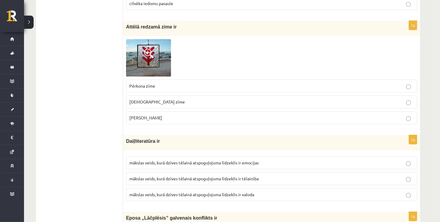
click at [148, 49] on span at bounding box center [149, 54] width 10 height 10
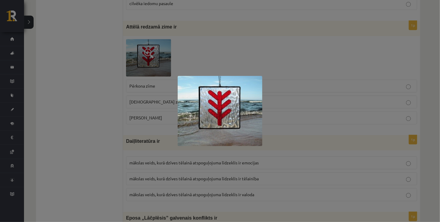
click at [112, 103] on div at bounding box center [220, 111] width 440 height 222
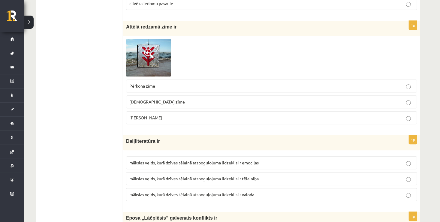
click at [157, 115] on p "Laimas slotiņa" at bounding box center [271, 118] width 284 height 6
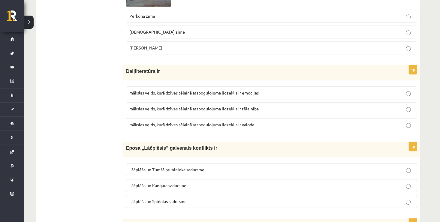
scroll to position [749, 0]
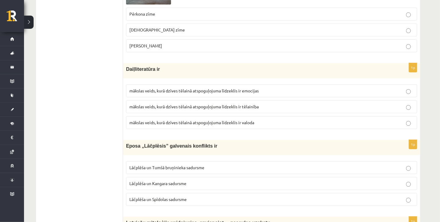
click at [248, 120] on span "mākslas veids, kurā dzīves tēlainā atspoguļojuma līdzeklis ir valoda" at bounding box center [191, 122] width 125 height 5
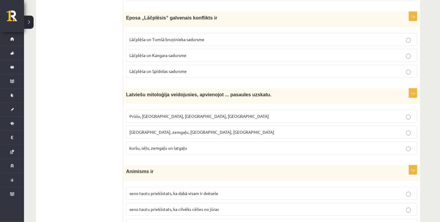
scroll to position [881, 0]
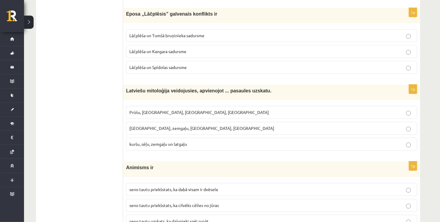
click at [207, 32] on p "Lāčplēša un Tumšā bruņinieka sadursme" at bounding box center [271, 35] width 284 height 6
click at [207, 66] on p "Lāčplēša un Spīdolas sadursme" at bounding box center [271, 67] width 284 height 6
click at [189, 141] on p "kuršu, sēļu, zemgaļu un latgaļu" at bounding box center [271, 144] width 284 height 6
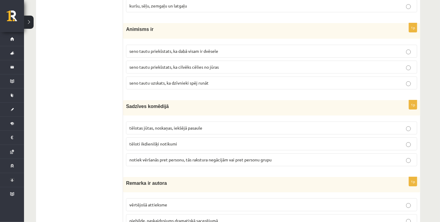
scroll to position [1025, 0]
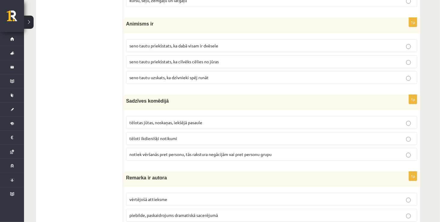
click at [206, 44] on p "seno tautu priekšstats, ka dabā visam ir dvēsele" at bounding box center [271, 46] width 284 height 6
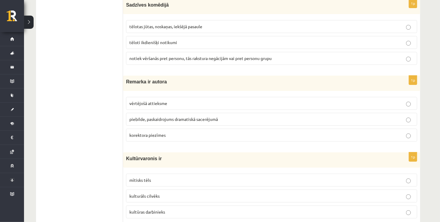
scroll to position [1109, 0]
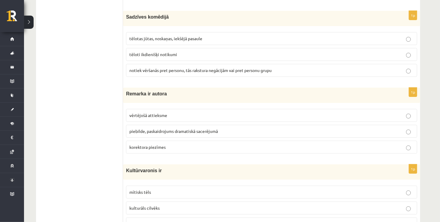
click at [193, 51] on p "tēloti ikdienišķi notikumi" at bounding box center [271, 54] width 284 height 6
click at [187, 128] on p "piebilde, paskaidrojums dramatiskā sacerējumā" at bounding box center [271, 131] width 284 height 6
click at [159, 189] on p "mītisks tēls" at bounding box center [271, 192] width 284 height 6
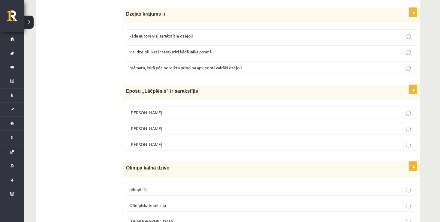
scroll to position [1337, 0]
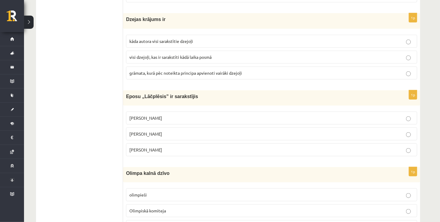
click at [199, 70] on p "grāmata, kurā pēc noteikta principa apvienoti vairāki dzejoļi" at bounding box center [271, 73] width 284 height 6
click at [171, 131] on p "Andrejs Pumpurs" at bounding box center [271, 134] width 284 height 6
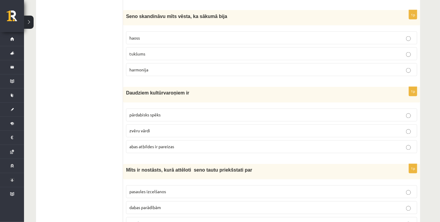
scroll to position [1565, 0]
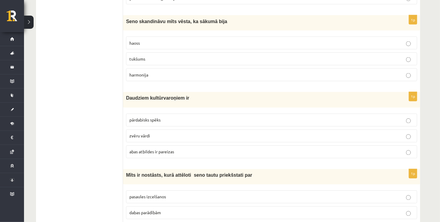
click at [227, 37] on label "haoss" at bounding box center [271, 43] width 291 height 13
click at [188, 148] on label "abas atbildes ir pareizas" at bounding box center [271, 151] width 291 height 13
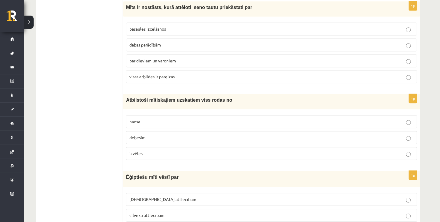
scroll to position [1721, 0]
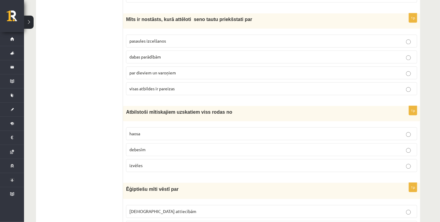
click at [217, 85] on p "visas atbildes ir pareizas" at bounding box center [271, 88] width 284 height 6
click at [188, 127] on label "haosa" at bounding box center [271, 133] width 291 height 13
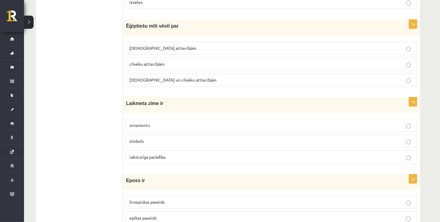
scroll to position [1893, 0]
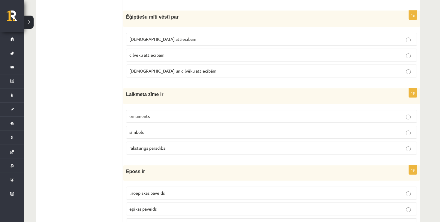
click at [162, 67] on label "Dievu un cilvēku attiecībām" at bounding box center [271, 70] width 291 height 13
click at [167, 145] on p "raksturīga parādība" at bounding box center [271, 148] width 284 height 6
click at [190, 206] on p "epikas paveids" at bounding box center [271, 209] width 284 height 6
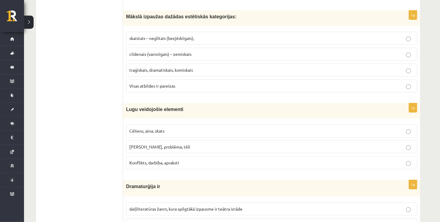
scroll to position [2125, 0]
click at [282, 79] on label "Visas atbildes ir pareizas" at bounding box center [271, 85] width 291 height 13
click at [235, 159] on p "Konflikts, darbība, apraksti" at bounding box center [271, 162] width 284 height 6
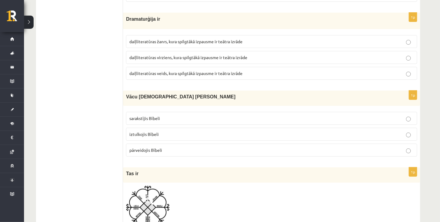
scroll to position [2297, 0]
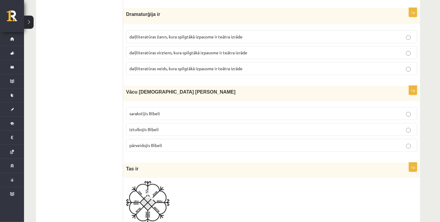
click at [213, 66] on span "daiļliteratūras veids, kura spilgtākā izpausme ir teātra izrāde" at bounding box center [185, 68] width 113 height 5
click at [191, 126] on p "iztulkojis Bībeli" at bounding box center [271, 129] width 284 height 6
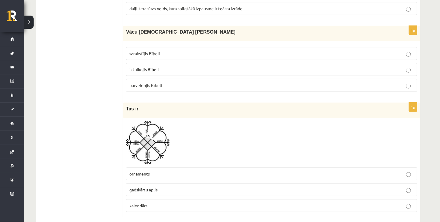
scroll to position [2358, 0]
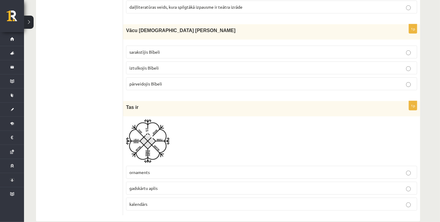
click at [146, 129] on span at bounding box center [149, 134] width 10 height 10
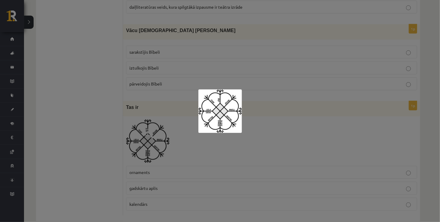
click at [273, 114] on div at bounding box center [220, 111] width 440 height 222
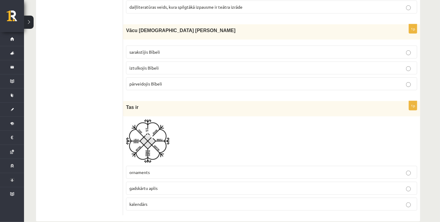
click at [175, 185] on p "gadskārtu aplis" at bounding box center [271, 188] width 284 height 6
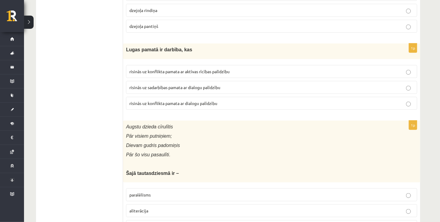
scroll to position [30, 0]
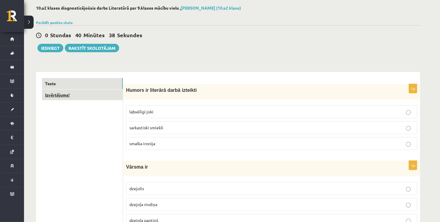
click at [89, 93] on link "Izvērtējums!" at bounding box center [82, 94] width 81 height 11
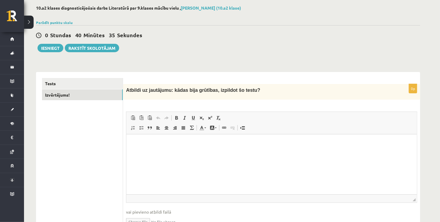
scroll to position [0, 0]
click at [220, 136] on html at bounding box center [271, 143] width 290 height 18
drag, startPoint x: 220, startPoint y: 136, endPoint x: 184, endPoint y: 155, distance: 41.0
click at [184, 153] on html at bounding box center [271, 143] width 290 height 18
drag, startPoint x: 184, startPoint y: 155, endPoint x: 151, endPoint y: 144, distance: 34.0
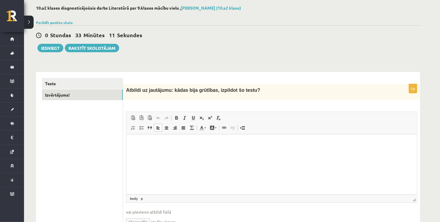
click at [151, 144] on p "Editor, wiswyg-editor-user-answer-47024886472120" at bounding box center [271, 143] width 278 height 6
click at [146, 142] on p "Editor, wiswyg-editor-user-answer-47024886472120" at bounding box center [271, 143] width 278 height 6
click at [138, 139] on html at bounding box center [271, 143] width 290 height 18
drag, startPoint x: 138, startPoint y: 139, endPoint x: 142, endPoint y: 151, distance: 12.8
click at [142, 151] on html at bounding box center [271, 143] width 290 height 18
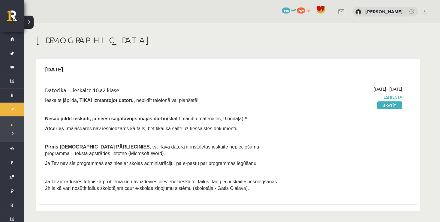
scroll to position [228, 0]
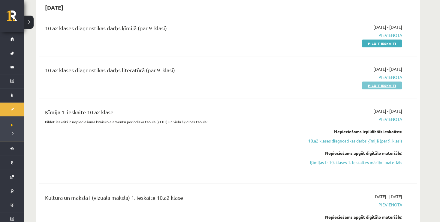
click at [398, 85] on link "Pildīt ieskaiti" at bounding box center [382, 86] width 40 height 8
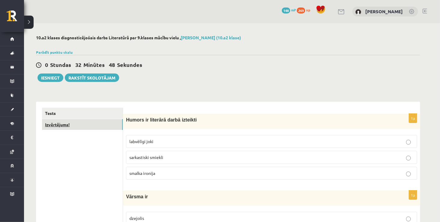
click at [88, 126] on link "Izvērtējums!" at bounding box center [82, 124] width 81 height 11
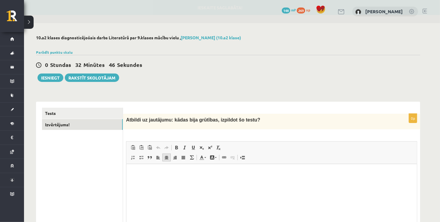
click at [163, 154] on link "Center" at bounding box center [166, 158] width 8 height 8
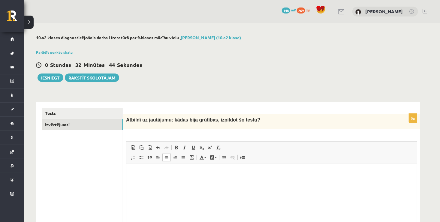
click at [165, 157] on span at bounding box center [166, 157] width 5 height 5
click at [156, 161] on link "Align Left" at bounding box center [158, 158] width 8 height 8
click at [251, 161] on span "Editor toolbars Paste Keyboard shortcut Ctrl+V Paste as plain text Keyboard sho…" at bounding box center [271, 153] width 290 height 22
drag, startPoint x: 311, startPoint y: 322, endPoint x: 156, endPoint y: 176, distance: 212.6
click at [156, 176] on p "Editor, wiswyg-editor-user-answer-47024851768060" at bounding box center [271, 173] width 278 height 6
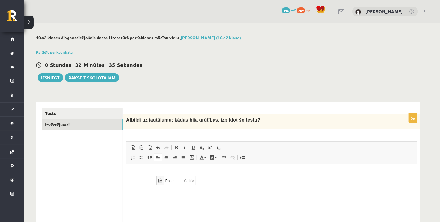
click at [150, 173] on p "Editor, wiswyg-editor-user-answer-47024851768060" at bounding box center [271, 173] width 278 height 6
click at [135, 173] on p "Editor, wiswyg-editor-user-answer-47024851768060" at bounding box center [271, 173] width 278 height 6
click at [190, 182] on html at bounding box center [271, 173] width 290 height 18
drag, startPoint x: 190, startPoint y: 187, endPoint x: 167, endPoint y: 166, distance: 31.4
click at [167, 166] on html at bounding box center [271, 173] width 290 height 18
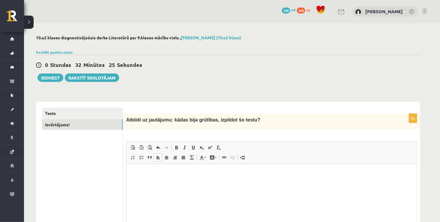
drag, startPoint x: 167, startPoint y: 166, endPoint x: 157, endPoint y: 196, distance: 32.3
click at [157, 182] on html at bounding box center [271, 173] width 290 height 18
drag, startPoint x: 157, startPoint y: 196, endPoint x: 141, endPoint y: 188, distance: 18.8
click at [141, 182] on html at bounding box center [271, 173] width 290 height 18
drag, startPoint x: 141, startPoint y: 188, endPoint x: 256, endPoint y: 182, distance: 115.6
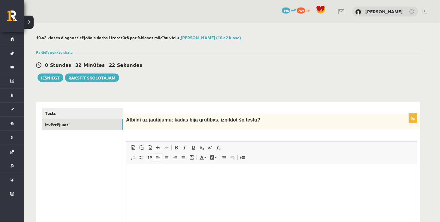
click at [256, 182] on html at bounding box center [271, 173] width 290 height 18
drag, startPoint x: 256, startPoint y: 182, endPoint x: 171, endPoint y: 172, distance: 85.8
click at [171, 172] on p "Editor, wiswyg-editor-user-answer-47024851768060" at bounding box center [271, 173] width 278 height 6
click at [159, 172] on p "Editor, wiswyg-editor-user-answer-47024851768060" at bounding box center [271, 173] width 278 height 6
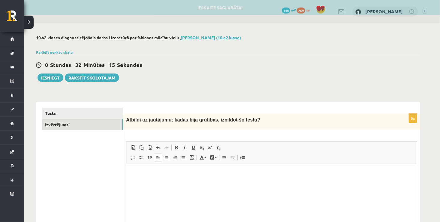
click at [146, 167] on html at bounding box center [271, 173] width 290 height 18
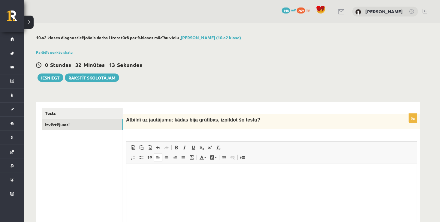
click at [146, 170] on p "Editor, wiswyg-editor-user-answer-47024851768060" at bounding box center [271, 173] width 278 height 6
click at [143, 175] on p "Editor, wiswyg-editor-user-answer-47024851768060" at bounding box center [271, 173] width 278 height 6
drag, startPoint x: 143, startPoint y: 175, endPoint x: 269, endPoint y: 339, distance: 207.0
click at [138, 174] on p "Editor, wiswyg-editor-user-answer-47024851768060" at bounding box center [271, 173] width 278 height 6
click at [141, 175] on p "Editor, wiswyg-editor-user-answer-47024851768060" at bounding box center [271, 173] width 278 height 6
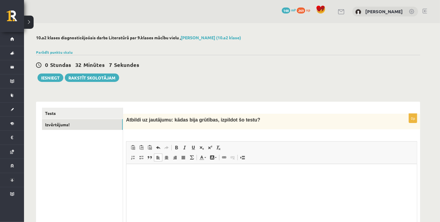
click at [135, 173] on p "Editor, wiswyg-editor-user-answer-47024851768060" at bounding box center [271, 173] width 278 height 6
click at [131, 172] on html at bounding box center [271, 173] width 290 height 18
drag, startPoint x: 131, startPoint y: 172, endPoint x: 142, endPoint y: 177, distance: 12.1
click at [142, 177] on html at bounding box center [271, 173] width 290 height 18
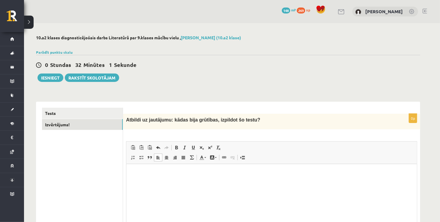
drag, startPoint x: 142, startPoint y: 177, endPoint x: 127, endPoint y: 168, distance: 17.4
click at [127, 168] on html at bounding box center [271, 173] width 290 height 18
drag, startPoint x: 127, startPoint y: 168, endPoint x: 187, endPoint y: 178, distance: 60.6
click at [187, 178] on html at bounding box center [271, 173] width 290 height 18
drag, startPoint x: 187, startPoint y: 178, endPoint x: 170, endPoint y: 171, distance: 18.4
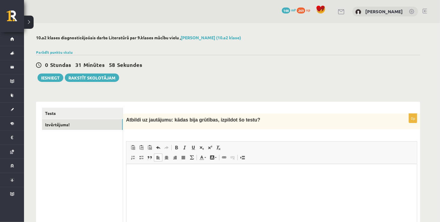
click at [170, 171] on p "Editor, wiswyg-editor-user-answer-47024851768060" at bounding box center [271, 173] width 278 height 6
click at [155, 169] on html at bounding box center [271, 173] width 290 height 18
drag, startPoint x: 150, startPoint y: 169, endPoint x: 136, endPoint y: 181, distance: 17.7
click at [136, 181] on html at bounding box center [271, 173] width 290 height 18
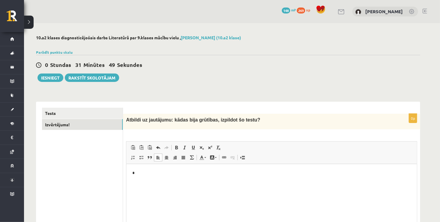
drag, startPoint x: 136, startPoint y: 181, endPoint x: 128, endPoint y: 177, distance: 8.9
click at [128, 177] on html "*" at bounding box center [271, 173] width 290 height 18
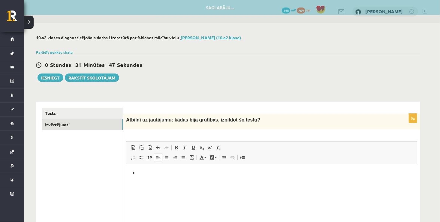
click at [145, 176] on p "*" at bounding box center [271, 173] width 279 height 6
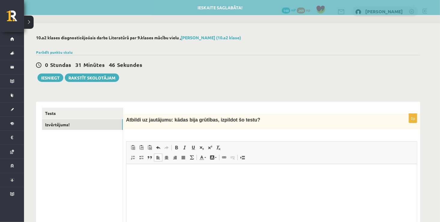
click at [148, 178] on html at bounding box center [271, 173] width 290 height 18
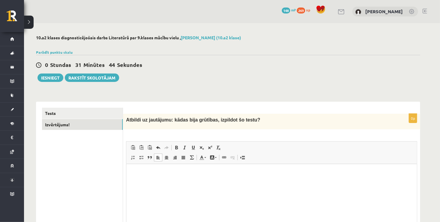
click at [133, 173] on p "Editor, wiswyg-editor-user-answer-47024851768060" at bounding box center [271, 173] width 279 height 6
click at [132, 172] on p "Editor, wiswyg-editor-user-answer-47024851768060" at bounding box center [271, 173] width 279 height 6
click at [176, 182] on html at bounding box center [271, 173] width 290 height 18
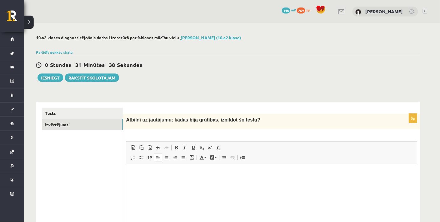
drag, startPoint x: 176, startPoint y: 189, endPoint x: 148, endPoint y: 179, distance: 30.0
click at [148, 179] on html at bounding box center [271, 173] width 290 height 18
drag, startPoint x: 148, startPoint y: 179, endPoint x: 138, endPoint y: 175, distance: 10.7
click at [138, 175] on p "Editor, wiswyg-editor-user-answer-47024851768060" at bounding box center [271, 173] width 279 height 6
click at [131, 172] on html at bounding box center [271, 173] width 290 height 18
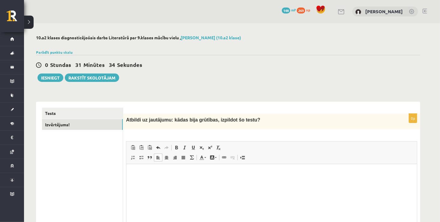
click at [131, 172] on html at bounding box center [271, 173] width 290 height 18
click at [133, 174] on html at bounding box center [271, 173] width 290 height 18
click at [133, 171] on p "Editor, wiswyg-editor-user-answer-47024851768060" at bounding box center [271, 173] width 279 height 6
click at [131, 170] on html at bounding box center [271, 173] width 290 height 18
drag, startPoint x: 131, startPoint y: 170, endPoint x: 148, endPoint y: 186, distance: 22.9
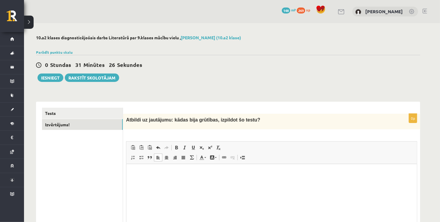
click at [148, 182] on html at bounding box center [271, 173] width 290 height 18
drag, startPoint x: 148, startPoint y: 186, endPoint x: 136, endPoint y: 179, distance: 13.8
click at [136, 179] on html at bounding box center [271, 173] width 290 height 18
drag, startPoint x: 136, startPoint y: 179, endPoint x: 151, endPoint y: 194, distance: 21.8
click at [151, 182] on html at bounding box center [271, 173] width 290 height 18
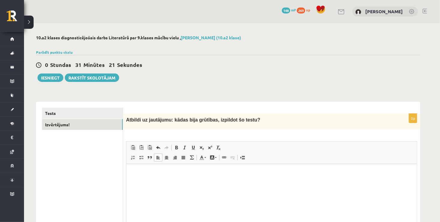
drag, startPoint x: 151, startPoint y: 194, endPoint x: 142, endPoint y: 185, distance: 12.9
click at [142, 182] on html at bounding box center [271, 173] width 290 height 18
drag, startPoint x: 142, startPoint y: 185, endPoint x: 245, endPoint y: 180, distance: 103.0
click at [245, 180] on html at bounding box center [271, 173] width 290 height 18
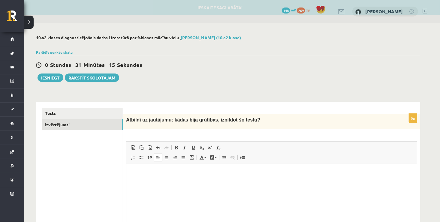
drag, startPoint x: 245, startPoint y: 180, endPoint x: 224, endPoint y: 175, distance: 21.6
click at [224, 175] on p "Editor, wiswyg-editor-user-answer-47024851768060" at bounding box center [271, 173] width 279 height 6
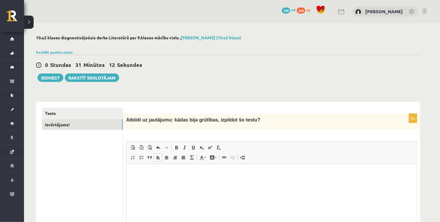
drag, startPoint x: 214, startPoint y: 169, endPoint x: 165, endPoint y: 167, distance: 49.5
click at [165, 167] on html at bounding box center [271, 173] width 290 height 18
drag, startPoint x: 165, startPoint y: 167, endPoint x: 138, endPoint y: 179, distance: 29.3
click at [138, 179] on html at bounding box center [271, 173] width 290 height 18
drag, startPoint x: 138, startPoint y: 179, endPoint x: 145, endPoint y: 190, distance: 13.4
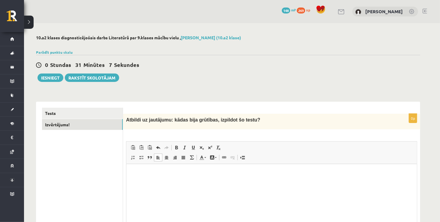
click at [145, 182] on html at bounding box center [271, 173] width 290 height 18
click at [137, 171] on p "Editor, wiswyg-editor-user-answer-47024851768060" at bounding box center [271, 173] width 279 height 6
click at [133, 170] on p "Editor, wiswyg-editor-user-answer-47024851768060" at bounding box center [271, 173] width 279 height 6
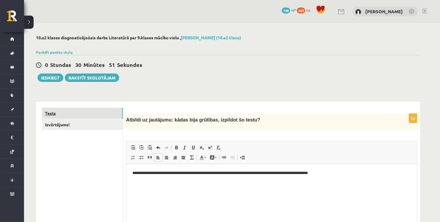
click at [109, 109] on link "Tests" at bounding box center [82, 113] width 81 height 11
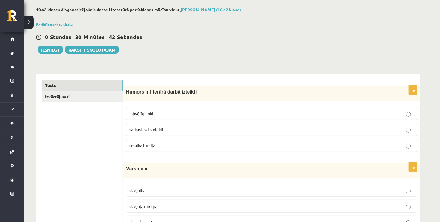
scroll to position [4, 0]
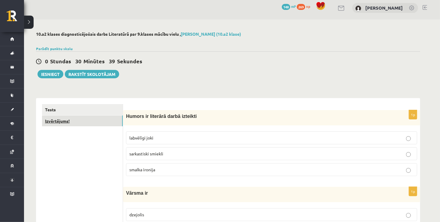
click at [91, 120] on link "Izvērtējums!" at bounding box center [82, 120] width 81 height 11
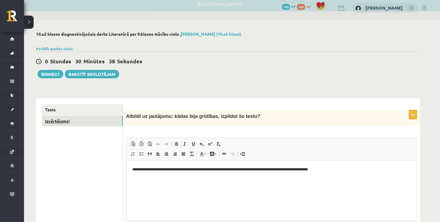
scroll to position [0, 0]
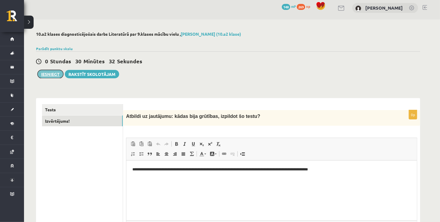
click at [47, 76] on button "Iesniegt" at bounding box center [50, 74] width 26 height 8
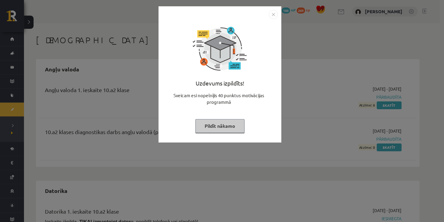
click at [273, 15] on img "Close" at bounding box center [273, 14] width 9 height 9
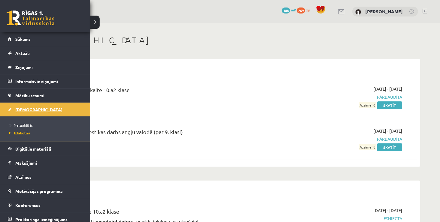
click at [22, 108] on span "[DEMOGRAPHIC_DATA]" at bounding box center [38, 109] width 47 height 5
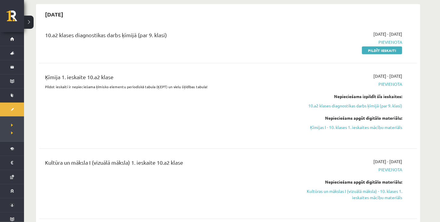
scroll to position [216, 0]
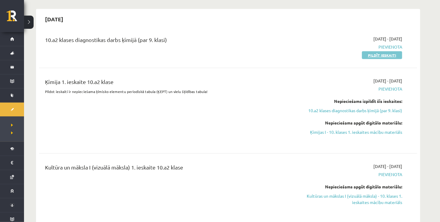
click at [376, 56] on link "Pildīt ieskaiti" at bounding box center [382, 55] width 40 height 8
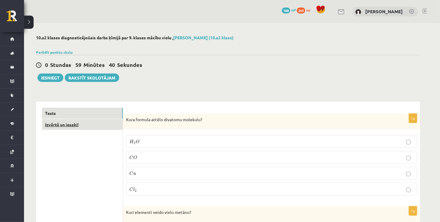
click at [94, 126] on link "Izvērtē un iesaki!" at bounding box center [82, 124] width 81 height 11
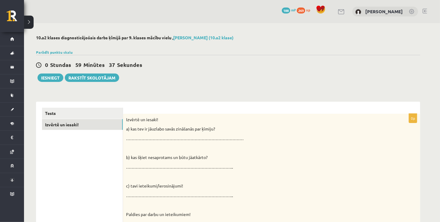
click at [133, 134] on div "Izvērtē un iesaki! a) kas tev ir jāuzlabo savās zināšanās par ķīmiju? …………………………" at bounding box center [271, 169] width 297 height 110
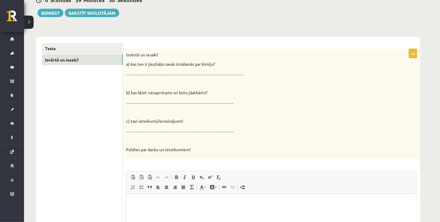
scroll to position [60, 0]
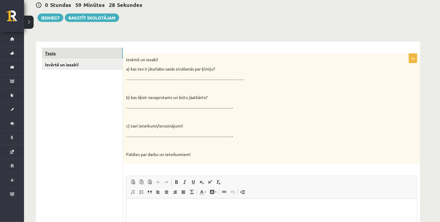
click at [93, 53] on link "Tests" at bounding box center [82, 53] width 81 height 11
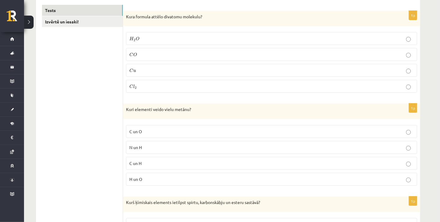
scroll to position [108, 0]
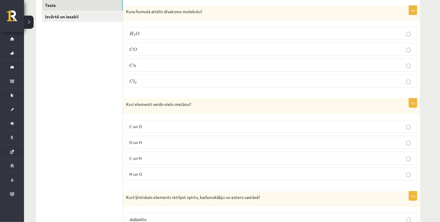
click at [174, 76] on label "C l 2 C l 2" at bounding box center [271, 81] width 291 height 13
click at [162, 160] on p "C un H" at bounding box center [271, 158] width 284 height 6
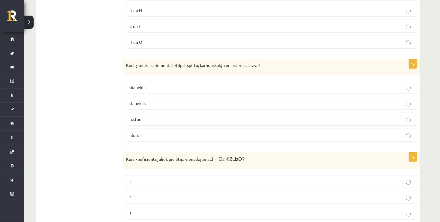
scroll to position [291, 0]
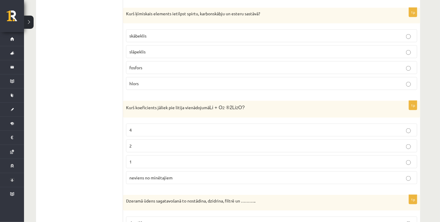
click at [176, 33] on p "skābeklis" at bounding box center [271, 36] width 284 height 6
click at [160, 139] on label "2" at bounding box center [271, 145] width 291 height 13
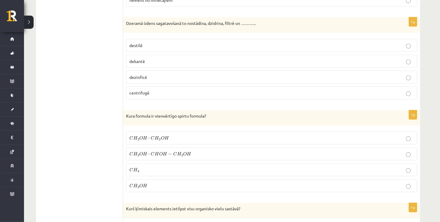
scroll to position [471, 0]
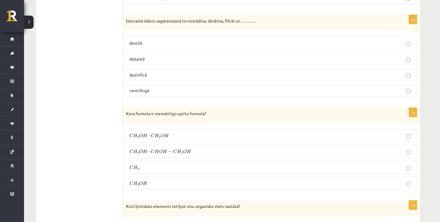
click at [213, 73] on p "dezinficē" at bounding box center [271, 75] width 284 height 6
click at [150, 180] on p "C H 3 O H C H 3 O H" at bounding box center [271, 183] width 284 height 6
click at [210, 133] on p "C H 2 O H – C H 2 O H C H 2 O H – C H 2 O H" at bounding box center [271, 136] width 284 height 6
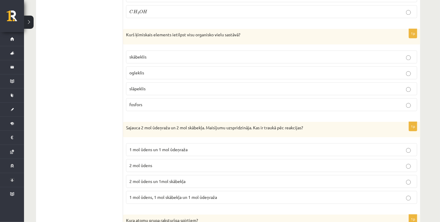
scroll to position [655, 0]
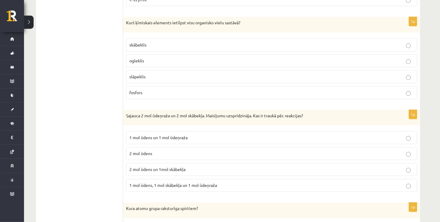
click at [169, 61] on label "ogleklis" at bounding box center [271, 60] width 291 height 13
click at [180, 135] on span "1 mol ūdens un 1 mol ūdeņraža" at bounding box center [158, 137] width 58 height 5
click at [184, 186] on label "1 mol ūdens, 1 mol skābekļa un 1 mol ūdeņraža" at bounding box center [271, 185] width 291 height 13
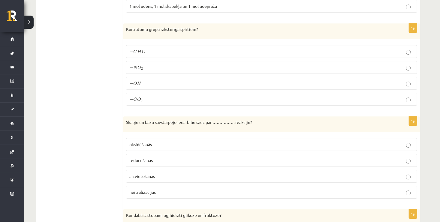
scroll to position [843, 0]
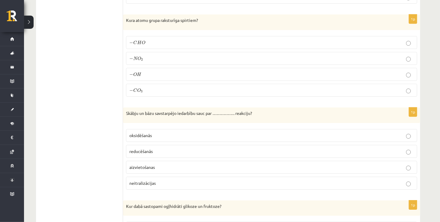
click at [133, 73] on span "−" at bounding box center [131, 75] width 4 height 4
click at [158, 180] on p "neitralizācijas" at bounding box center [271, 183] width 284 height 6
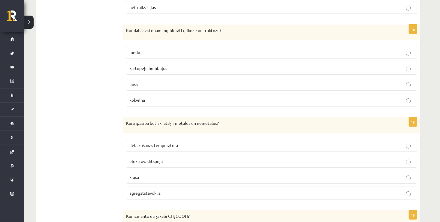
scroll to position [1031, 0]
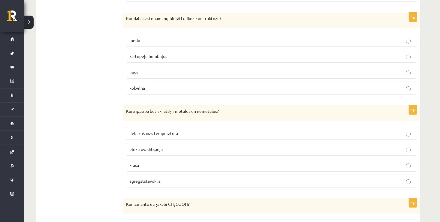
click at [188, 37] on p "medū" at bounding box center [271, 40] width 284 height 6
click at [202, 130] on p "liela kušanas temperatūra" at bounding box center [271, 133] width 284 height 6
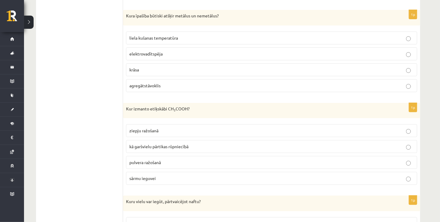
scroll to position [1127, 0]
click at [243, 50] on p "elektrovadītspēja" at bounding box center [271, 53] width 284 height 6
click at [199, 143] on p "kā garšvielu pārtikas rūpniecībā" at bounding box center [271, 146] width 284 height 6
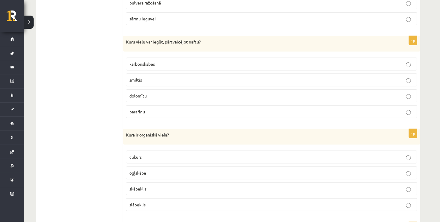
scroll to position [1291, 0]
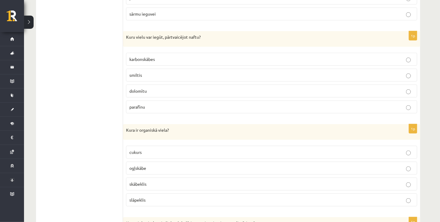
click at [233, 103] on label "parafīnu" at bounding box center [271, 106] width 291 height 13
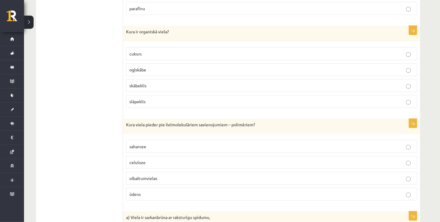
scroll to position [1395, 0]
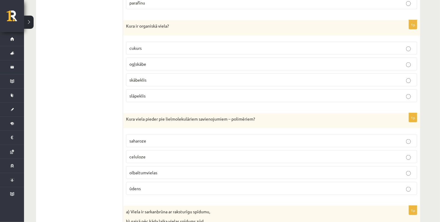
click at [292, 45] on p "cukurs" at bounding box center [271, 48] width 284 height 6
click at [232, 154] on p "celuloze" at bounding box center [271, 157] width 284 height 6
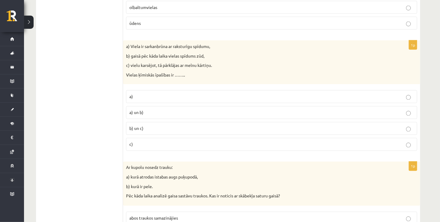
scroll to position [1563, 0]
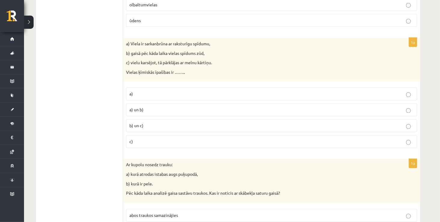
click at [191, 123] on p "b) un c)" at bounding box center [271, 126] width 284 height 6
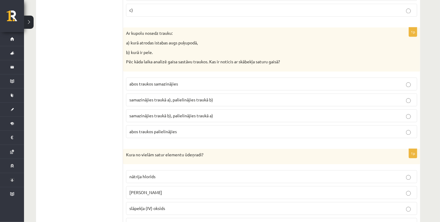
scroll to position [1695, 0]
click at [217, 95] on label "samazinājies traukā a), palielinājies traukā b)" at bounding box center [271, 99] width 291 height 13
click at [182, 189] on p "kālija hidroksīds" at bounding box center [271, 192] width 284 height 6
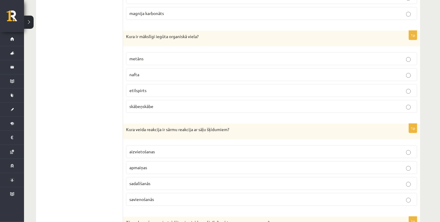
scroll to position [1910, 0]
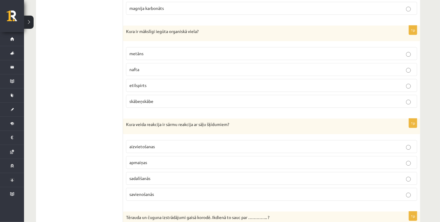
click at [223, 79] on label "etilspirts" at bounding box center [271, 85] width 291 height 13
click at [245, 159] on p "apmaiņas" at bounding box center [271, 162] width 284 height 6
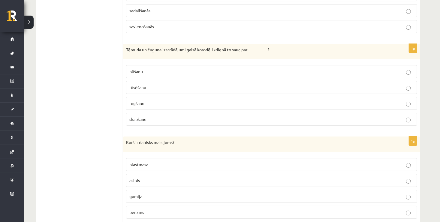
scroll to position [2102, 0]
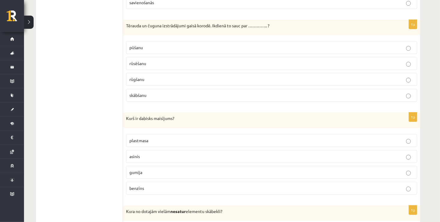
click at [196, 60] on p "rūsēšanu" at bounding box center [271, 63] width 284 height 6
click at [185, 153] on p "asinis" at bounding box center [271, 156] width 284 height 6
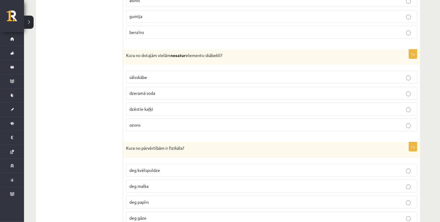
scroll to position [2278, 0]
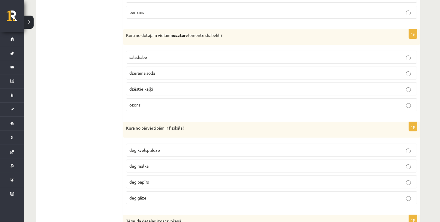
click at [195, 86] on p "dzēstie kaļķi" at bounding box center [271, 89] width 284 height 6
click at [207, 54] on p "sālsskābe" at bounding box center [271, 57] width 284 height 6
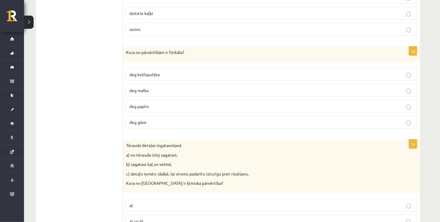
scroll to position [2374, 0]
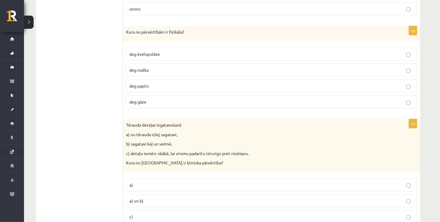
click at [184, 99] on p "deg gāze" at bounding box center [271, 102] width 284 height 6
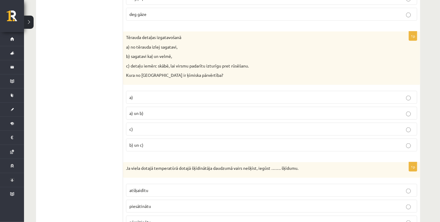
scroll to position [2473, 0]
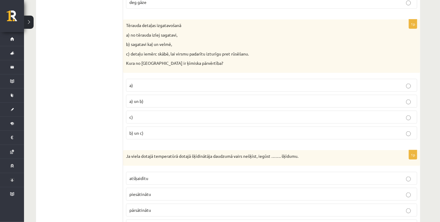
click at [167, 114] on p "c)" at bounding box center [271, 117] width 284 height 6
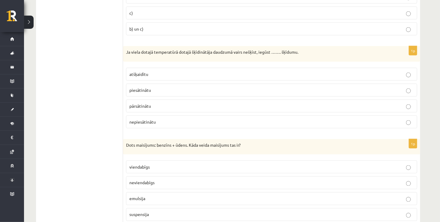
scroll to position [2597, 0]
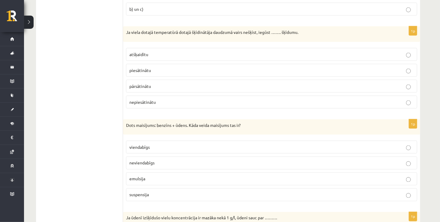
click at [185, 67] on p "piesātinātu" at bounding box center [271, 70] width 284 height 6
click at [191, 160] on p "neviendabīgs" at bounding box center [271, 163] width 284 height 6
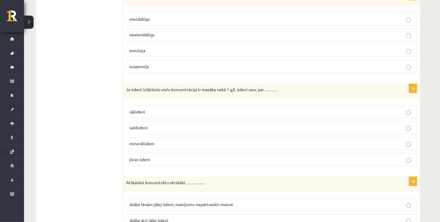
scroll to position [2771, 0]
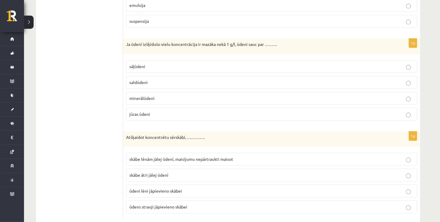
click at [209, 79] on p "saldūdeni" at bounding box center [271, 82] width 284 height 6
click at [232, 156] on span "skābe lēnām jālej ūdenī, maisījumu nepārtraukti maisot" at bounding box center [181, 158] width 104 height 5
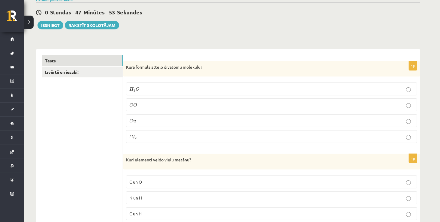
scroll to position [0, 0]
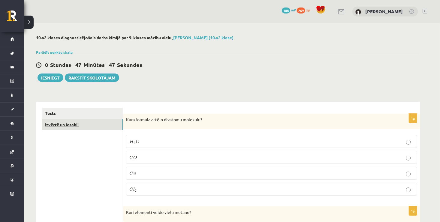
click at [94, 125] on link "Izvērtē un iesaki!" at bounding box center [82, 124] width 81 height 11
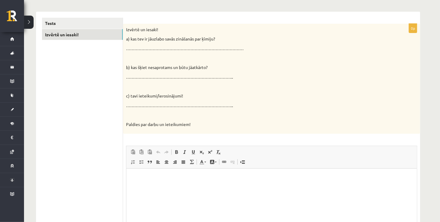
scroll to position [96, 0]
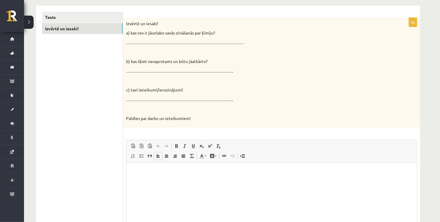
click at [148, 168] on html at bounding box center [271, 172] width 290 height 18
drag, startPoint x: 22, startPoint y: 5, endPoint x: 133, endPoint y: 161, distance: 191.2
click at [133, 161] on span "Insert/Remove Numbered List Insert/Remove Bulleted List Block Quote Align Left …" at bounding box center [163, 157] width 69 height 10
drag, startPoint x: 135, startPoint y: 166, endPoint x: 135, endPoint y: 179, distance: 12.9
click at [135, 179] on html at bounding box center [271, 172] width 290 height 18
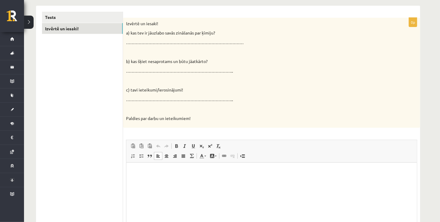
drag, startPoint x: 135, startPoint y: 179, endPoint x: 133, endPoint y: 176, distance: 3.4
click at [133, 176] on html at bounding box center [271, 172] width 290 height 18
click at [189, 129] on div "0p Izvērtē un iesaki! a) kas tev ir jāuzlabo savās zināšanās par ķīmiju? …………………" at bounding box center [271, 141] width 297 height 247
drag, startPoint x: 147, startPoint y: 166, endPoint x: 136, endPoint y: 179, distance: 17.2
drag, startPoint x: 136, startPoint y: 179, endPoint x: 131, endPoint y: 177, distance: 5.8
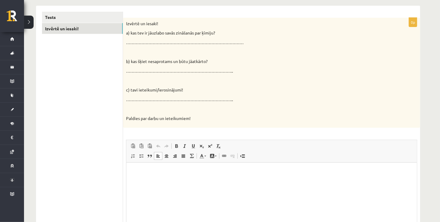
drag, startPoint x: 131, startPoint y: 177, endPoint x: 153, endPoint y: 200, distance: 32.0
drag, startPoint x: 153, startPoint y: 200, endPoint x: 139, endPoint y: 182, distance: 22.7
drag, startPoint x: 139, startPoint y: 182, endPoint x: 251, endPoint y: 196, distance: 113.0
drag, startPoint x: 251, startPoint y: 196, endPoint x: 200, endPoint y: 169, distance: 57.3
click at [200, 169] on p "Editor, wiswyg-editor-user-answer-47024980954400" at bounding box center [271, 172] width 278 height 6
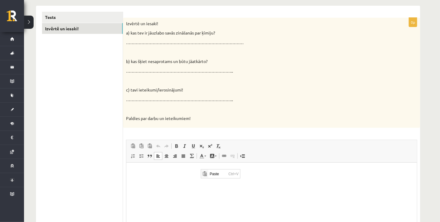
scroll to position [0, 0]
click at [183, 170] on p "Editor, wiswyg-editor-user-answer-47024980954400" at bounding box center [271, 172] width 278 height 6
click at [139, 170] on p "Editor, wiswyg-editor-user-answer-47024980954400" at bounding box center [271, 172] width 278 height 6
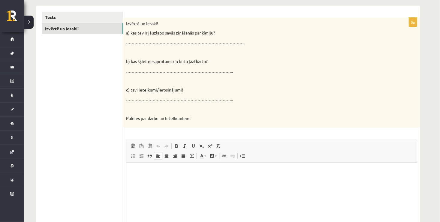
drag, startPoint x: 131, startPoint y: 170, endPoint x: 135, endPoint y: 184, distance: 14.3
click at [135, 181] on html at bounding box center [271, 172] width 290 height 18
drag, startPoint x: 135, startPoint y: 184, endPoint x: 127, endPoint y: 171, distance: 15.1
click at [127, 171] on html at bounding box center [271, 172] width 290 height 18
drag, startPoint x: 127, startPoint y: 171, endPoint x: 160, endPoint y: 180, distance: 34.2
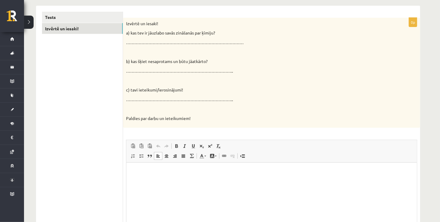
click at [160, 180] on html at bounding box center [271, 172] width 290 height 18
drag, startPoint x: 160, startPoint y: 180, endPoint x: 145, endPoint y: 169, distance: 18.5
click at [145, 169] on p "Editor, wiswyg-editor-user-answer-47024980954400" at bounding box center [271, 172] width 278 height 6
click at [141, 168] on html at bounding box center [271, 172] width 290 height 18
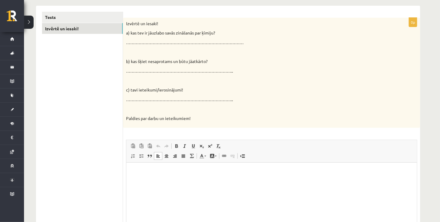
click at [142, 169] on p "Editor, wiswyg-editor-user-answer-47024980954400" at bounding box center [271, 172] width 278 height 6
click at [130, 169] on html at bounding box center [271, 172] width 290 height 18
drag, startPoint x: 130, startPoint y: 169, endPoint x: 135, endPoint y: 175, distance: 7.3
click at [135, 175] on html at bounding box center [271, 172] width 290 height 18
click at [280, 94] on div "Izvērtē un iesaki! a) kas tev ir jāuzlabo savās zināšanās par ķīmiju? …………………………" at bounding box center [271, 73] width 297 height 110
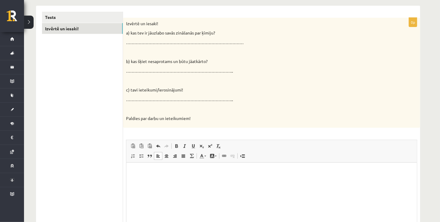
click at [139, 169] on p "Editor, wiswyg-editor-user-answer-47024980954400" at bounding box center [271, 172] width 279 height 6
click at [132, 175] on html at bounding box center [271, 172] width 290 height 18
drag, startPoint x: 132, startPoint y: 175, endPoint x: 147, endPoint y: 179, distance: 16.0
click at [147, 179] on html at bounding box center [271, 172] width 290 height 18
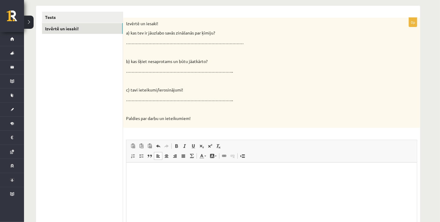
drag, startPoint x: 147, startPoint y: 179, endPoint x: 136, endPoint y: 170, distance: 13.7
click at [136, 170] on p "Editor, wiswyg-editor-user-answer-47024980954400" at bounding box center [271, 172] width 279 height 6
click at [132, 169] on p "Editor, wiswyg-editor-user-answer-47024980954400" at bounding box center [271, 172] width 279 height 6
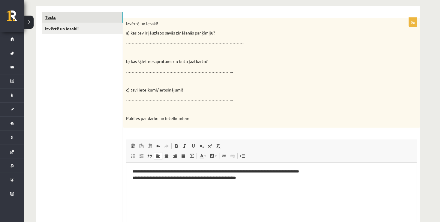
click at [83, 19] on link "Tests" at bounding box center [82, 17] width 81 height 11
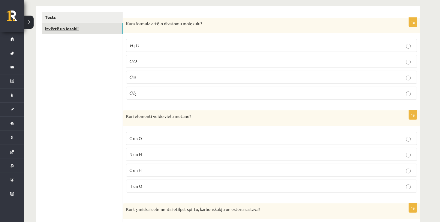
click at [87, 30] on link "Izvērtē un iesaki!" at bounding box center [82, 28] width 81 height 11
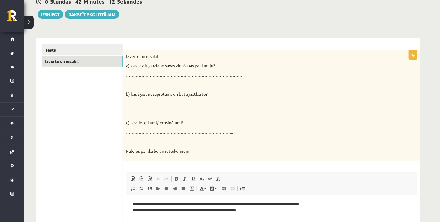
scroll to position [60, 0]
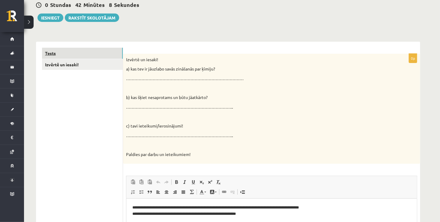
click at [89, 55] on link "Tests" at bounding box center [82, 53] width 81 height 11
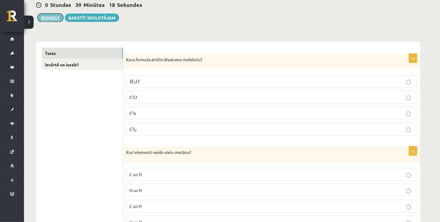
click at [47, 17] on button "Iesniegt" at bounding box center [50, 17] width 26 height 8
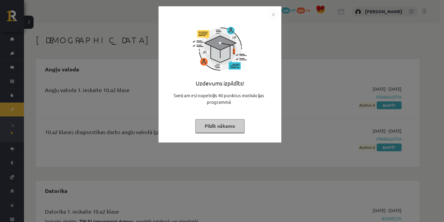
click at [271, 15] on img "Close" at bounding box center [273, 14] width 9 height 9
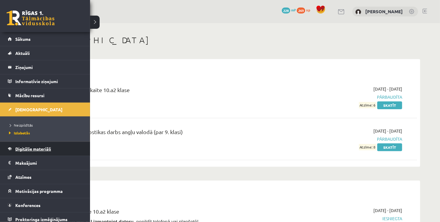
click at [49, 147] on span "Digitālie materiāli" at bounding box center [33, 148] width 36 height 5
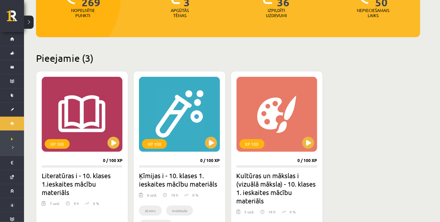
scroll to position [128, 0]
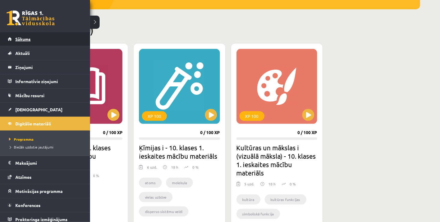
click at [40, 41] on link "Sākums" at bounding box center [45, 39] width 75 height 14
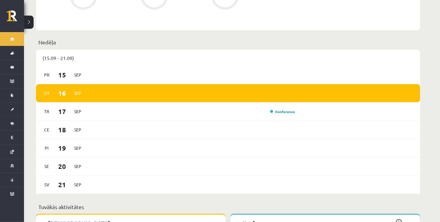
scroll to position [352, 0]
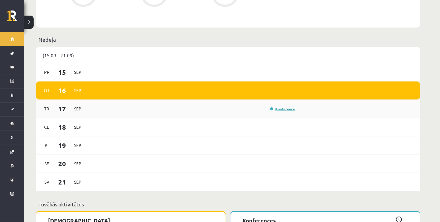
click at [288, 106] on link "Konference" at bounding box center [282, 108] width 25 height 5
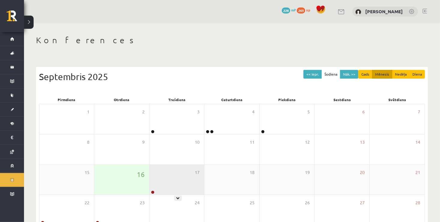
click at [151, 179] on div "17" at bounding box center [176, 180] width 55 height 30
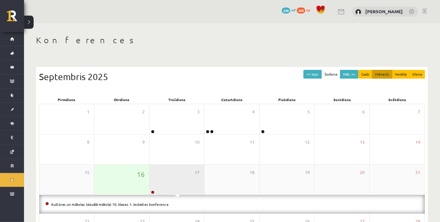
click at [173, 181] on div "17" at bounding box center [176, 180] width 55 height 30
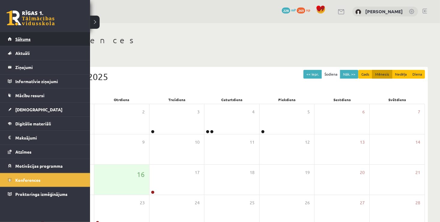
click at [15, 38] on span "Sākums" at bounding box center [22, 38] width 15 height 5
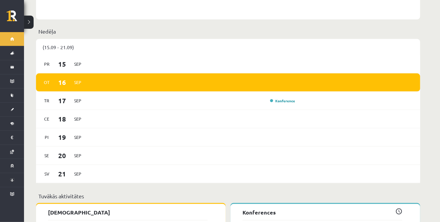
scroll to position [387, 0]
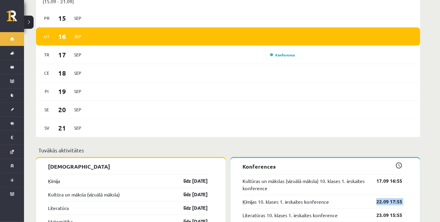
scroll to position [411, 0]
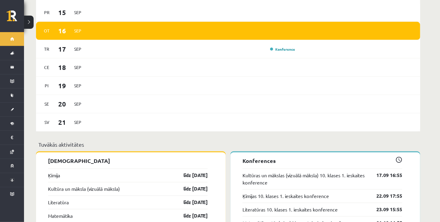
click at [390, 203] on div "Literatūras 10. klases 1. ieskaites konference 23.09 15:55" at bounding box center [322, 209] width 160 height 13
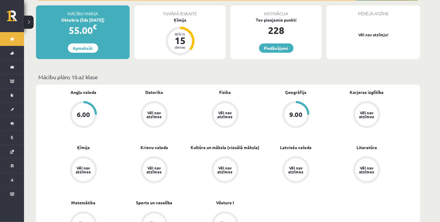
scroll to position [109, 0]
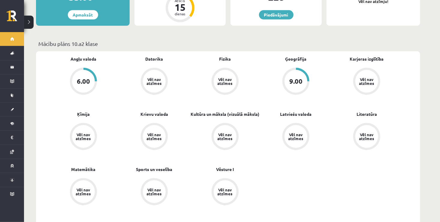
scroll to position [157, 0]
